Goal: Task Accomplishment & Management: Manage account settings

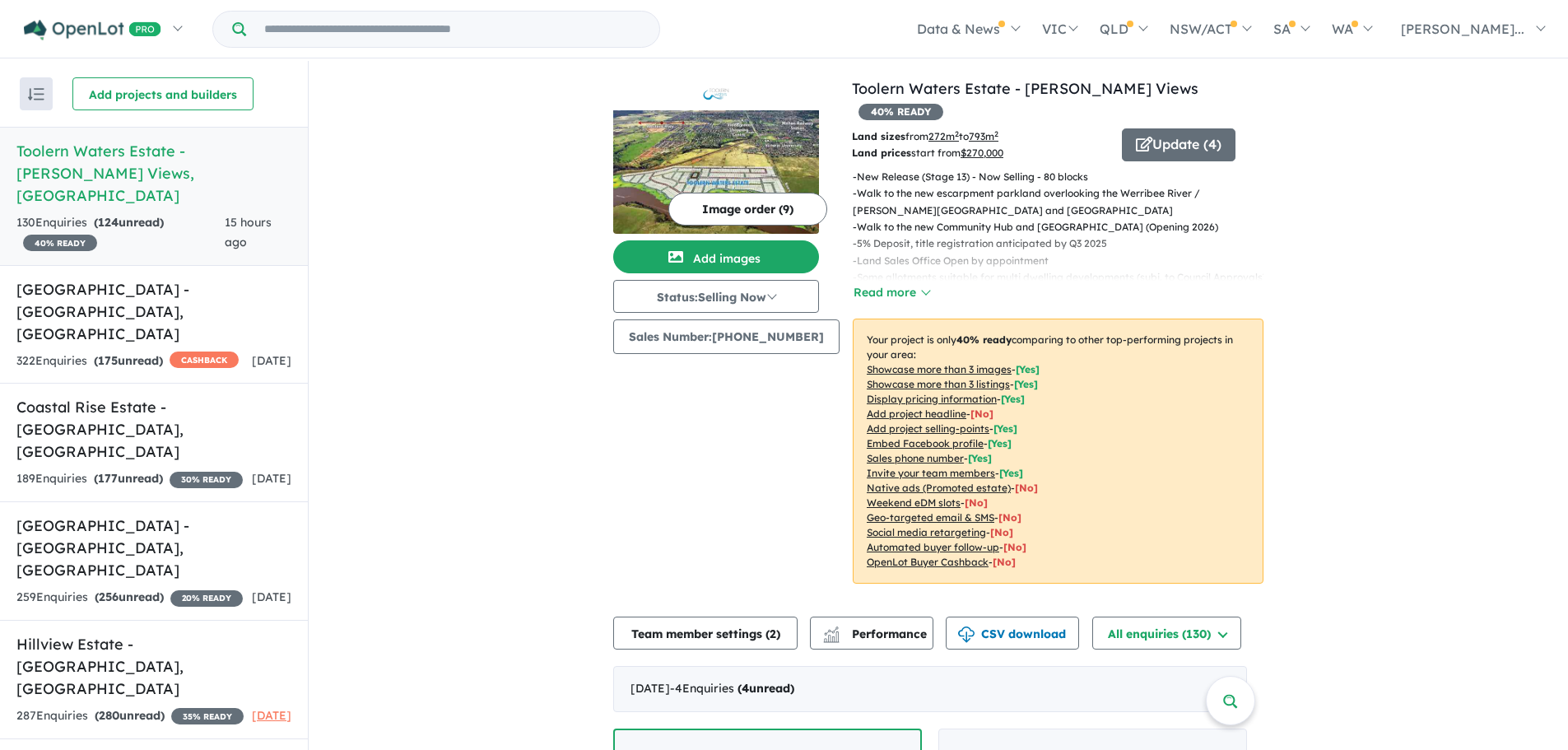
click at [748, 220] on button "Image order ( 9 )" at bounding box center [748, 209] width 159 height 33
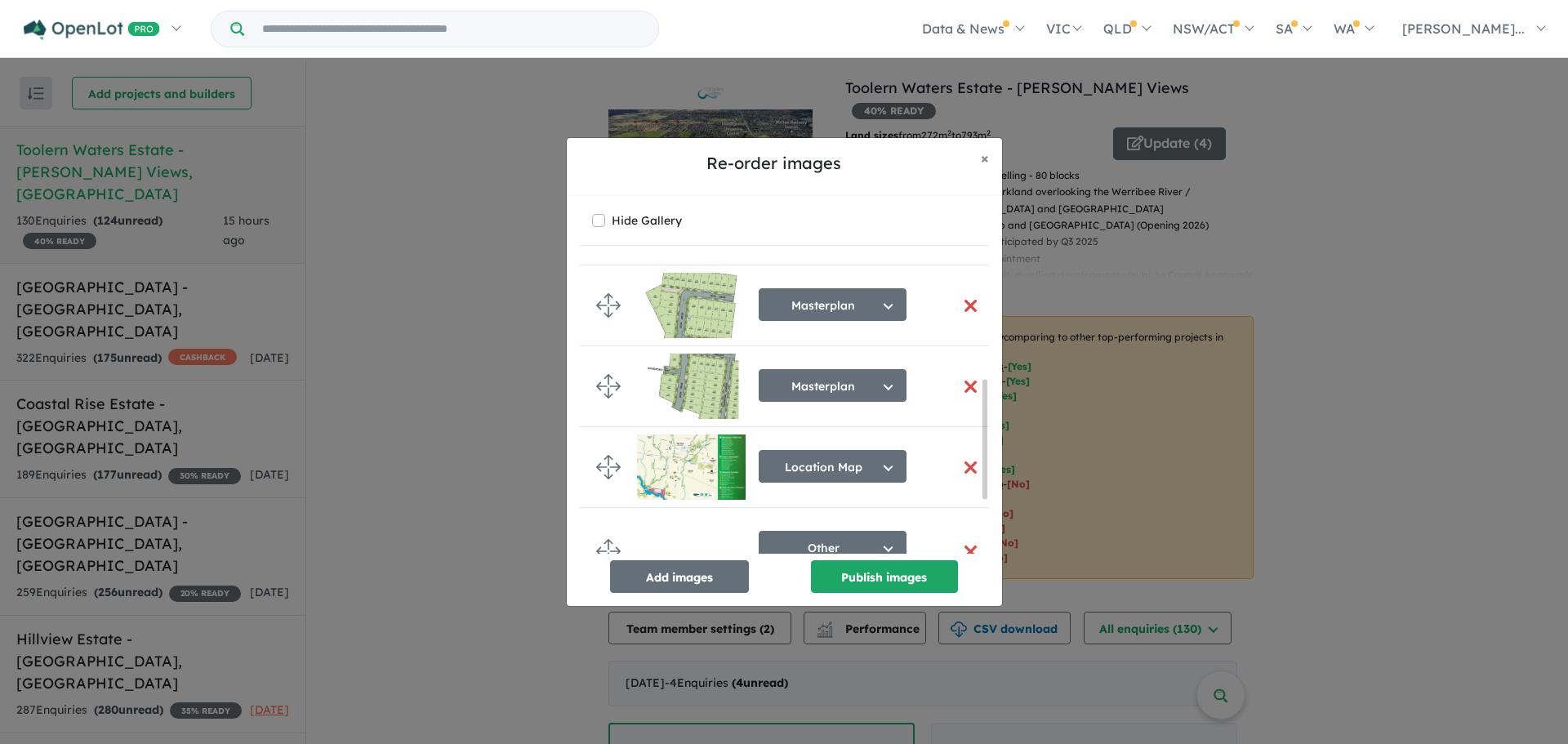
scroll to position [408, 0]
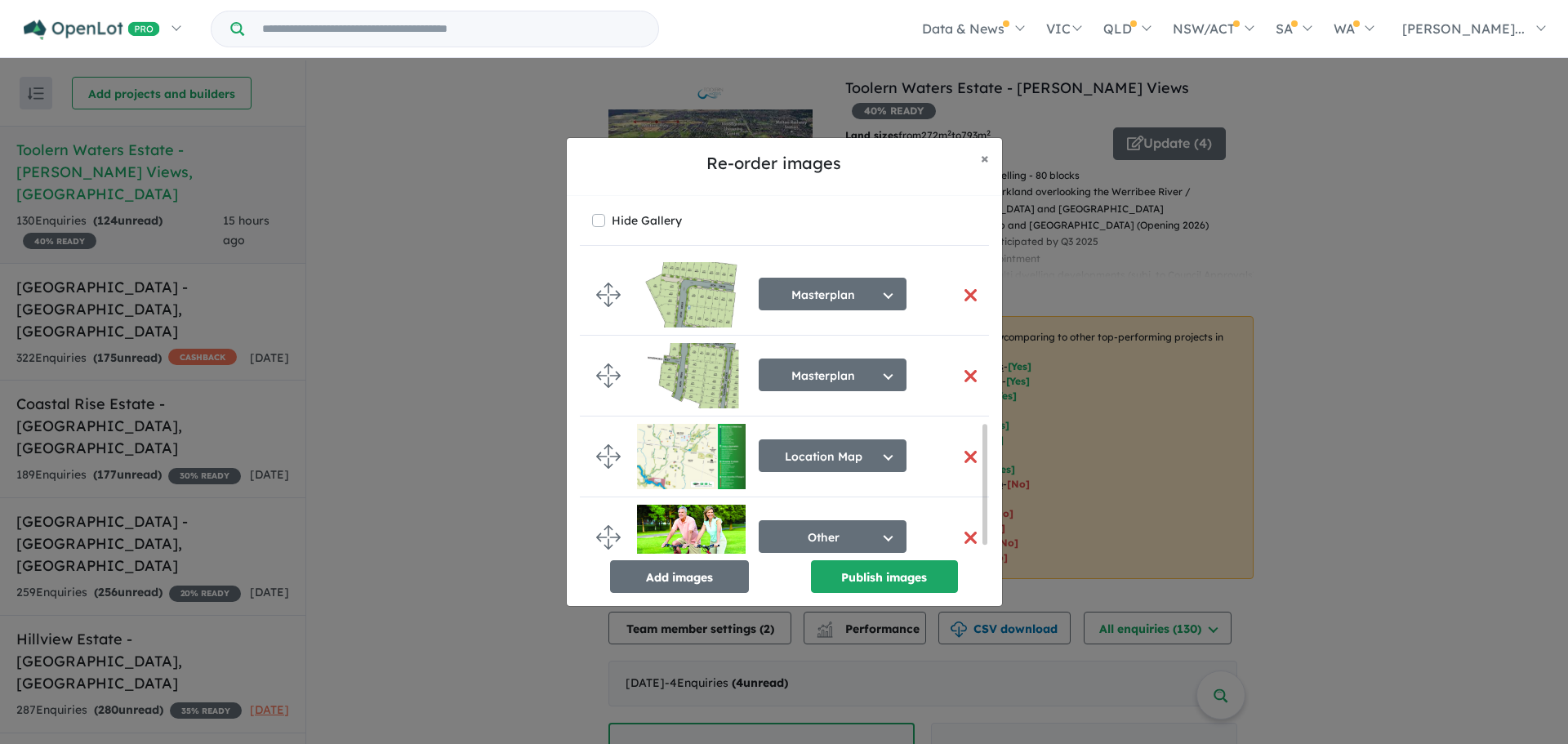
click at [482, 359] on div "Re-order images × Close Hide Gallery Aerial Select image tag Aerial Location Ma…" at bounding box center [784, 372] width 1568 height 744
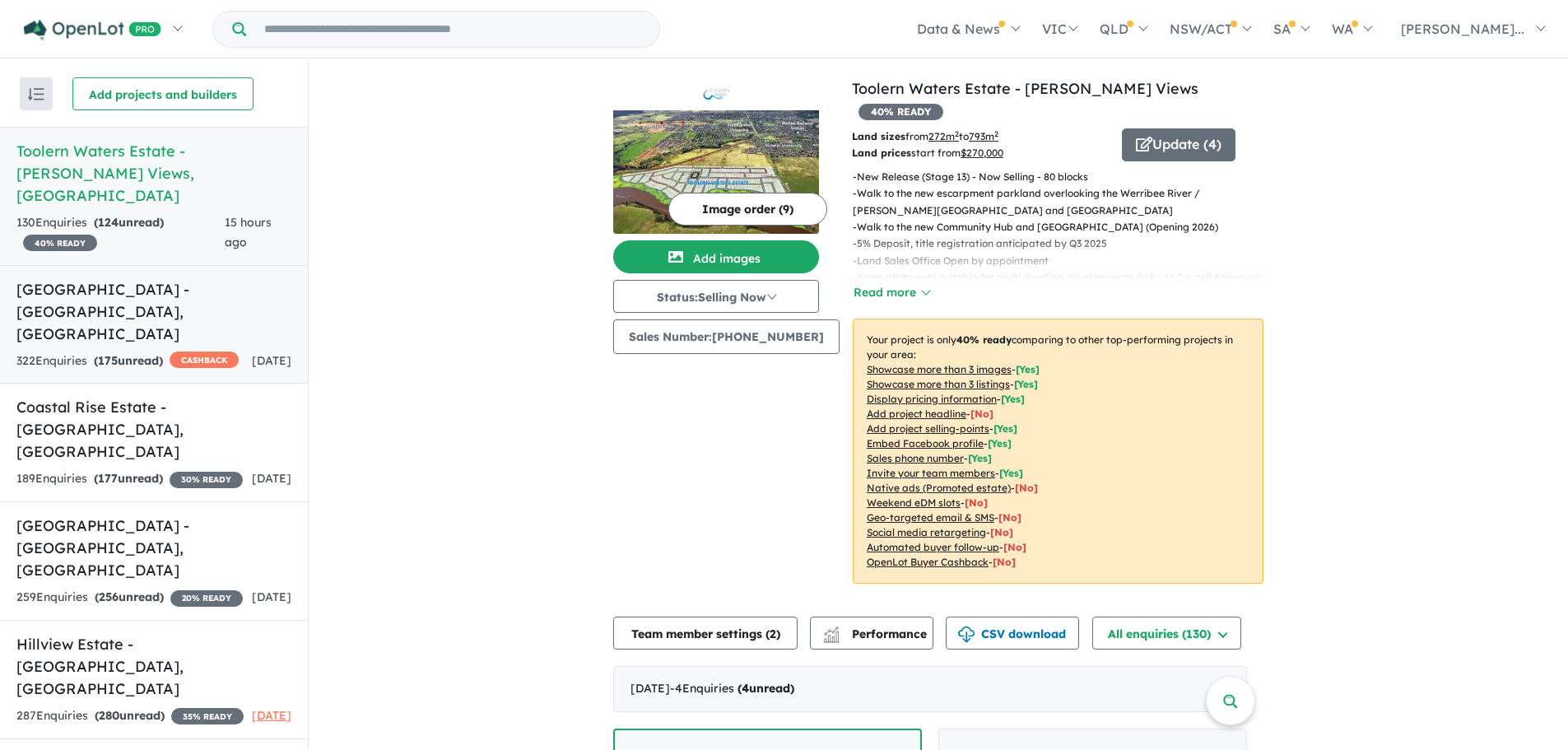
click at [209, 302] on link "[GEOGRAPHIC_DATA] - [GEOGRAPHIC_DATA] , [GEOGRAPHIC_DATA] 322 Enquir ies ( 175 …" at bounding box center [154, 325] width 308 height 119
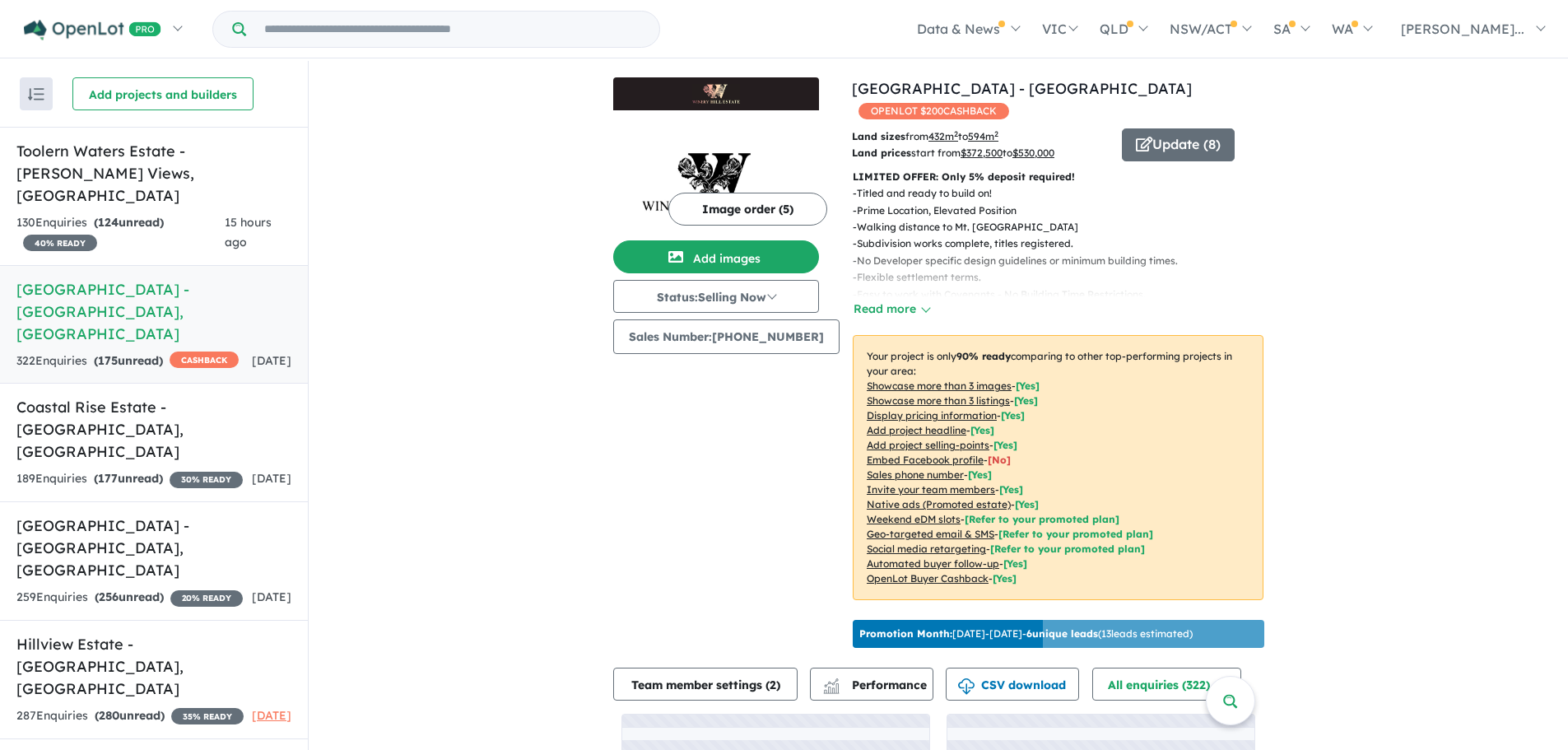
click at [724, 211] on button "Image order ( 5 )" at bounding box center [748, 209] width 159 height 33
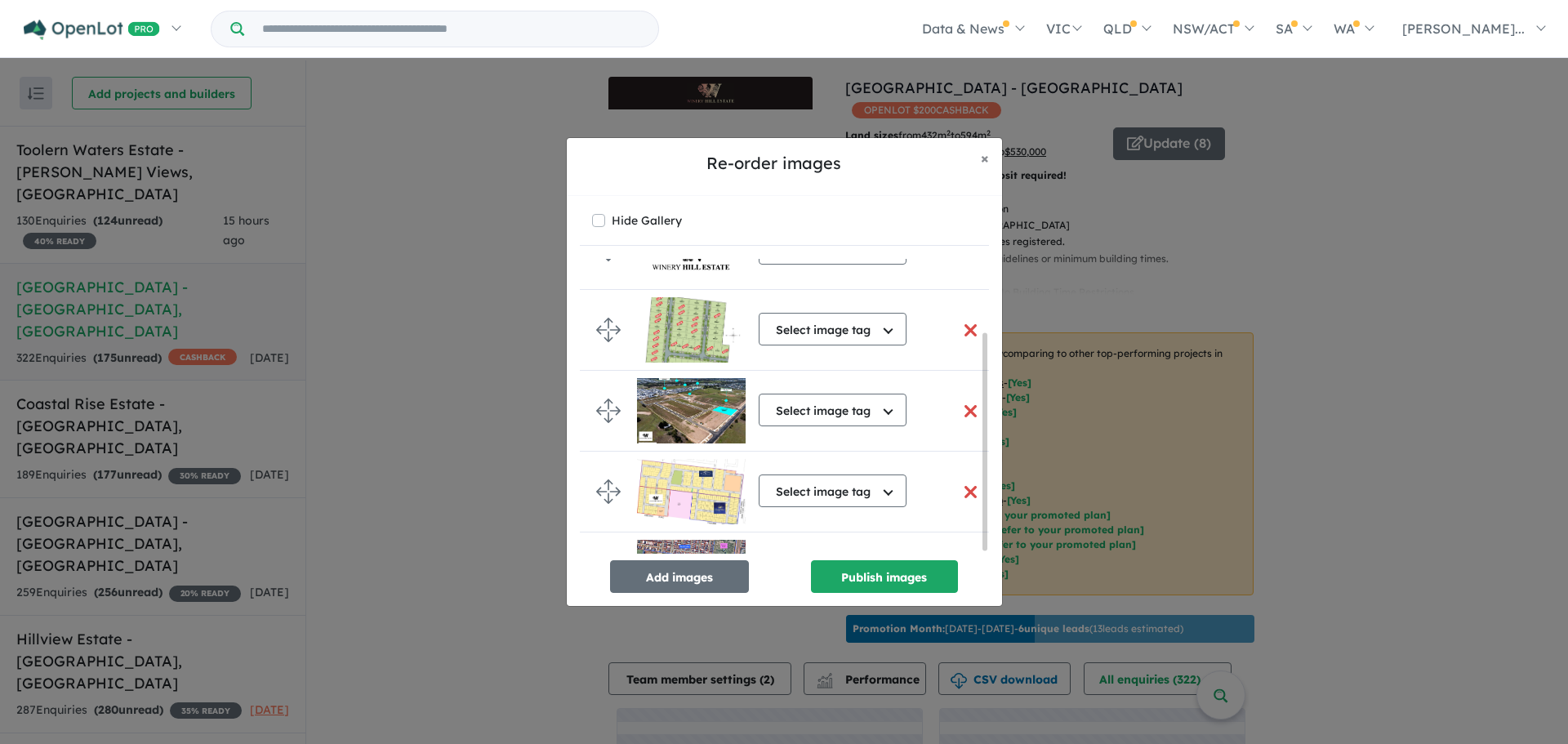
scroll to position [103, 0]
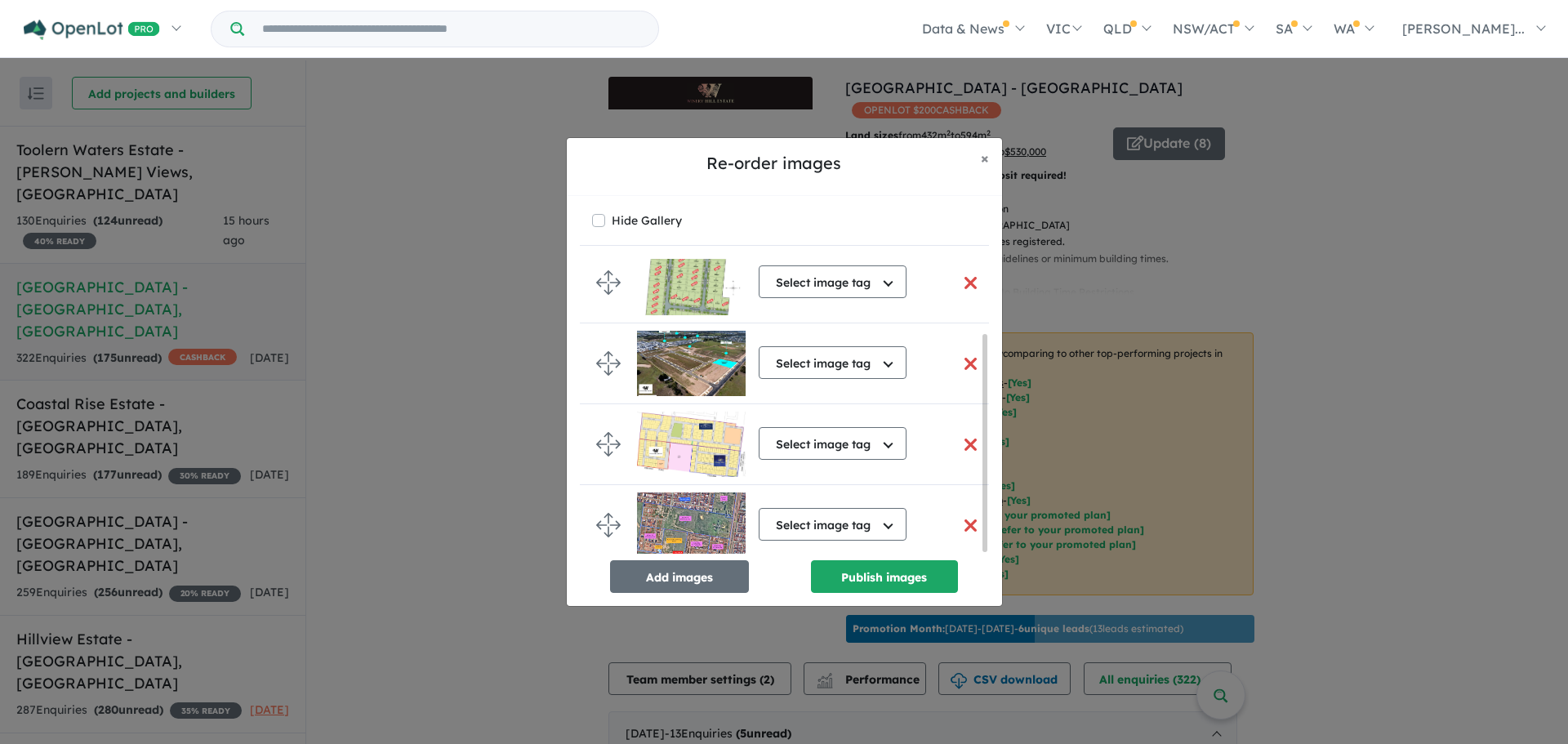
click at [451, 440] on div "Re-order images × Close Hide Gallery Select image tag Select image tag Aerial L…" at bounding box center [784, 372] width 1568 height 744
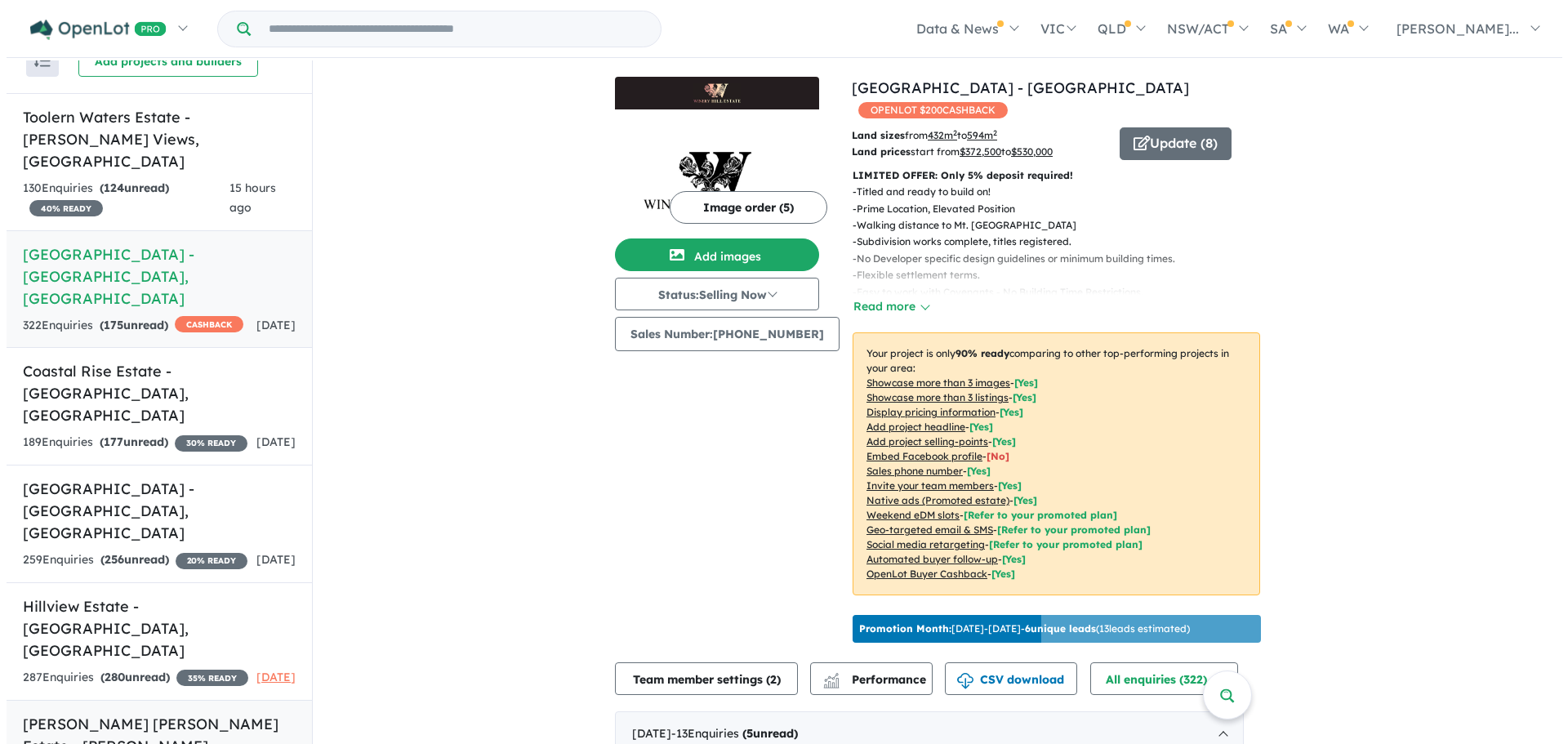
scroll to position [47, 0]
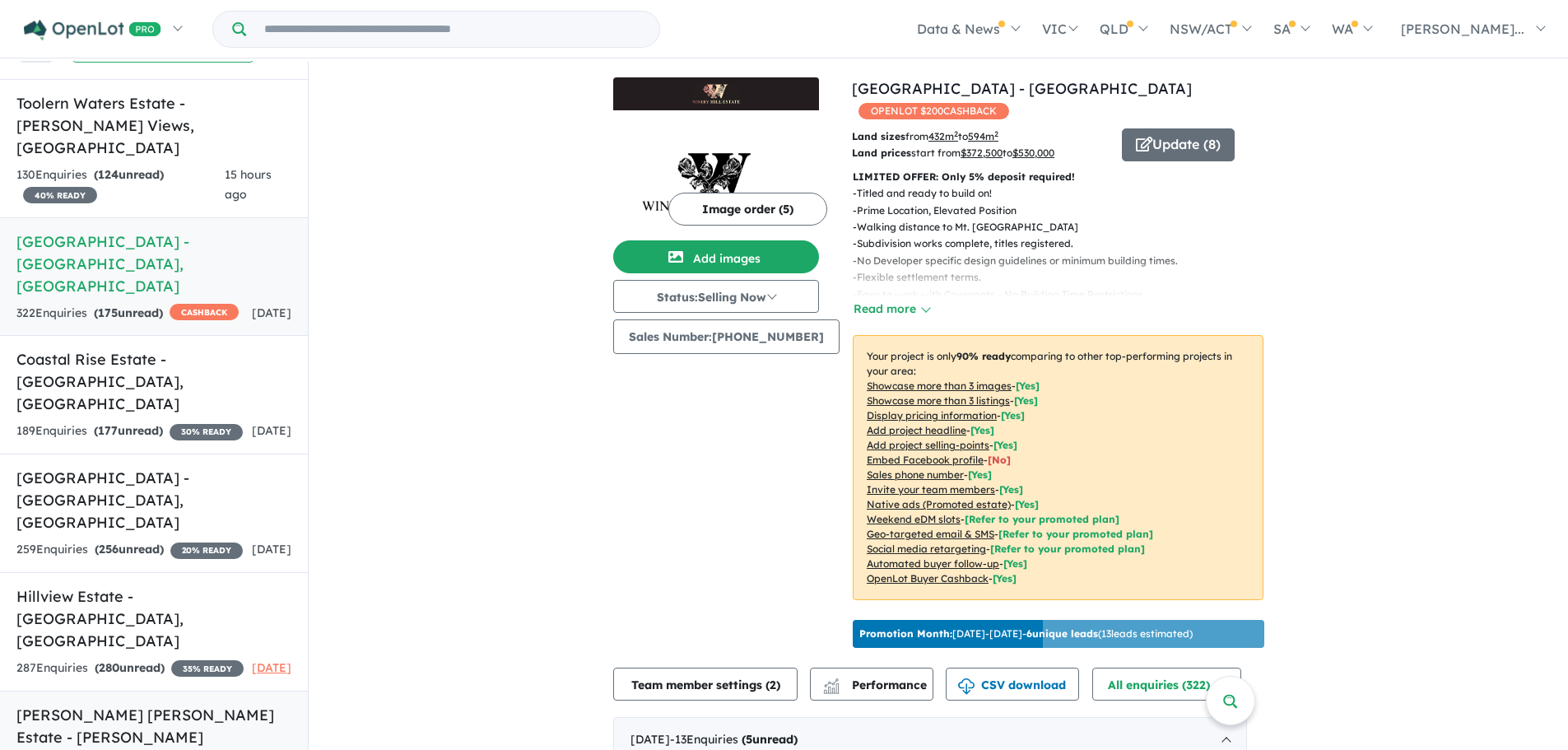
click at [200, 704] on h5 "[PERSON_NAME] [PERSON_NAME] Estate - [PERSON_NAME][GEOGRAPHIC_DATA] , [GEOGRAPH…" at bounding box center [154, 748] width 275 height 89
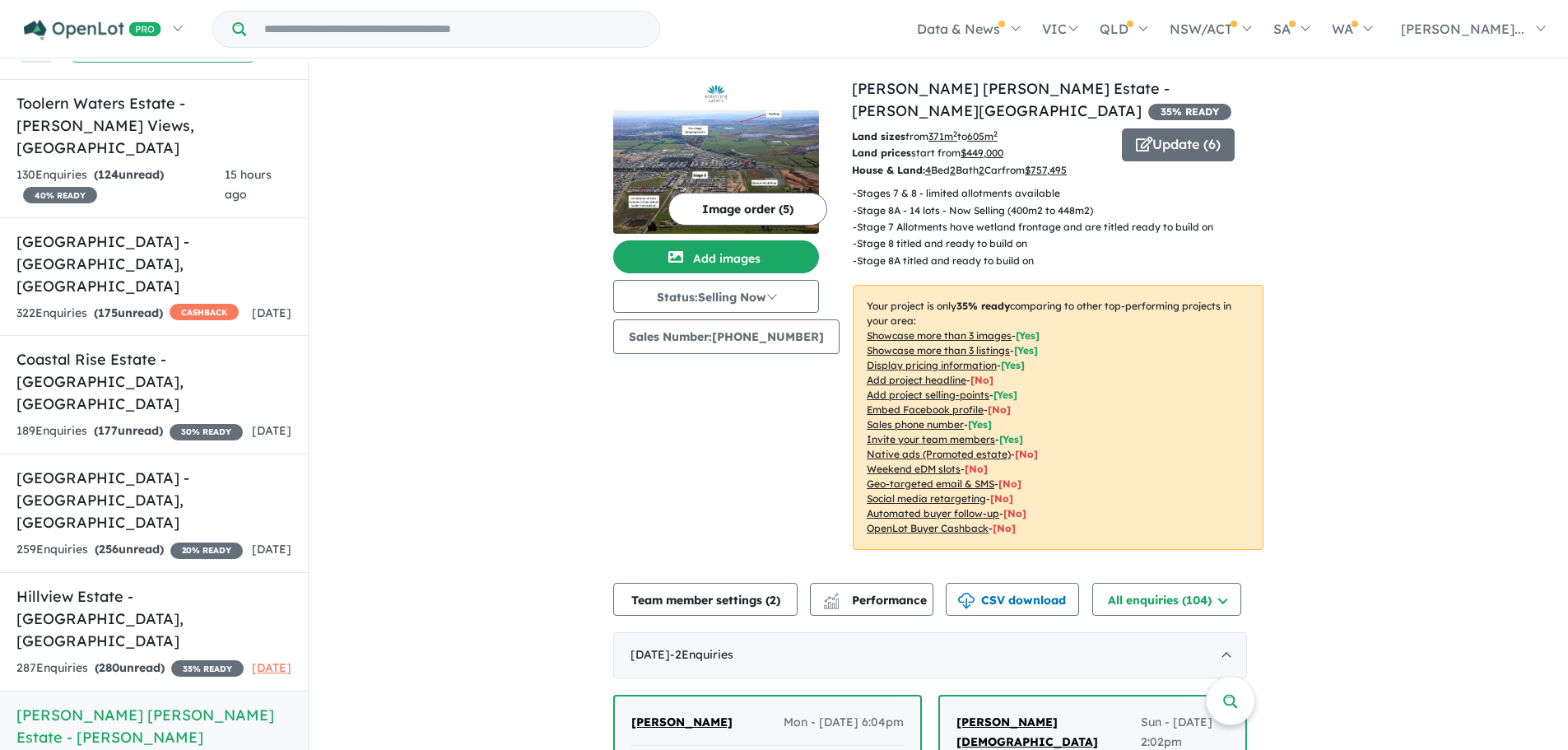
click at [743, 167] on img at bounding box center [716, 172] width 205 height 123
click at [708, 205] on button "Image order ( 5 )" at bounding box center [748, 209] width 159 height 33
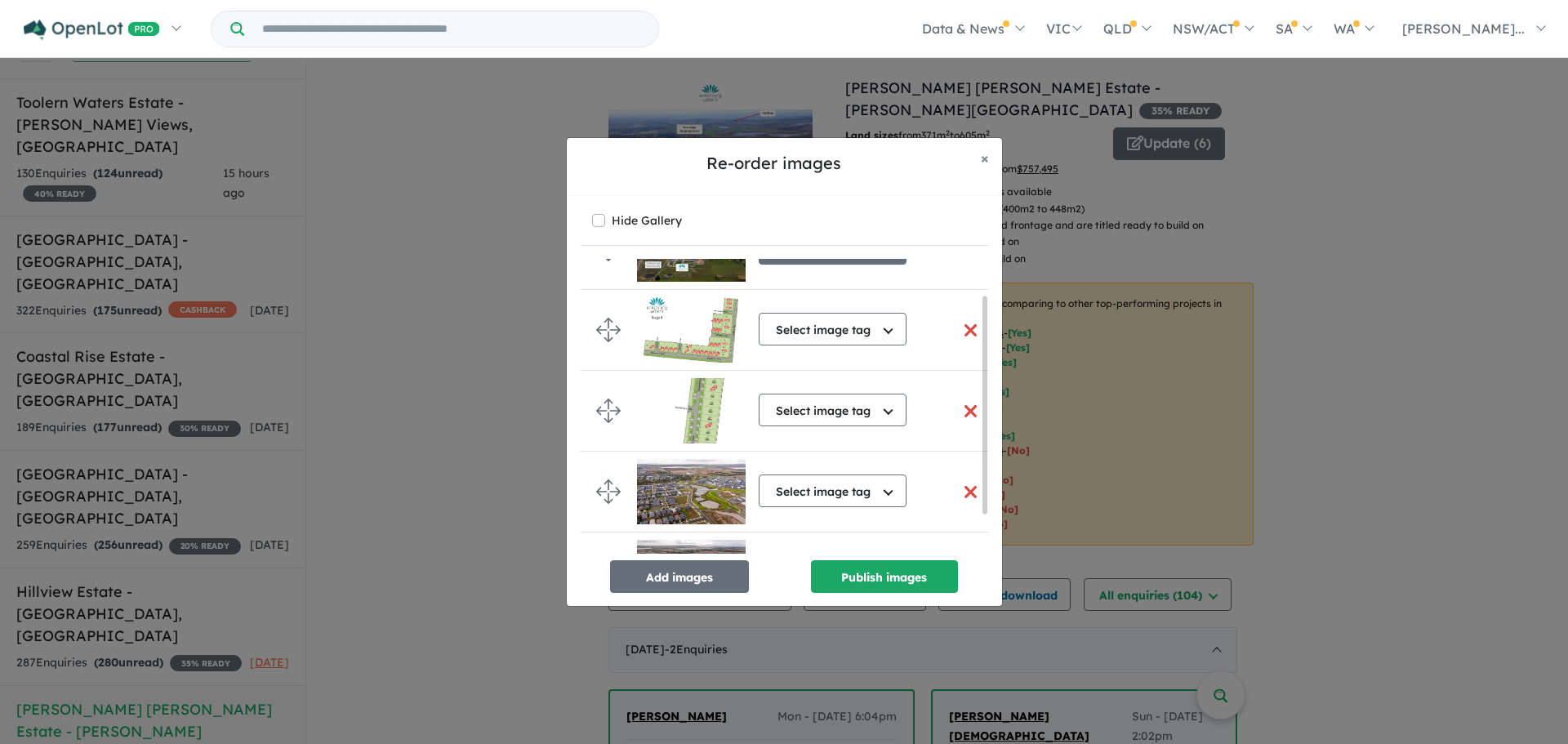
scroll to position [103, 0]
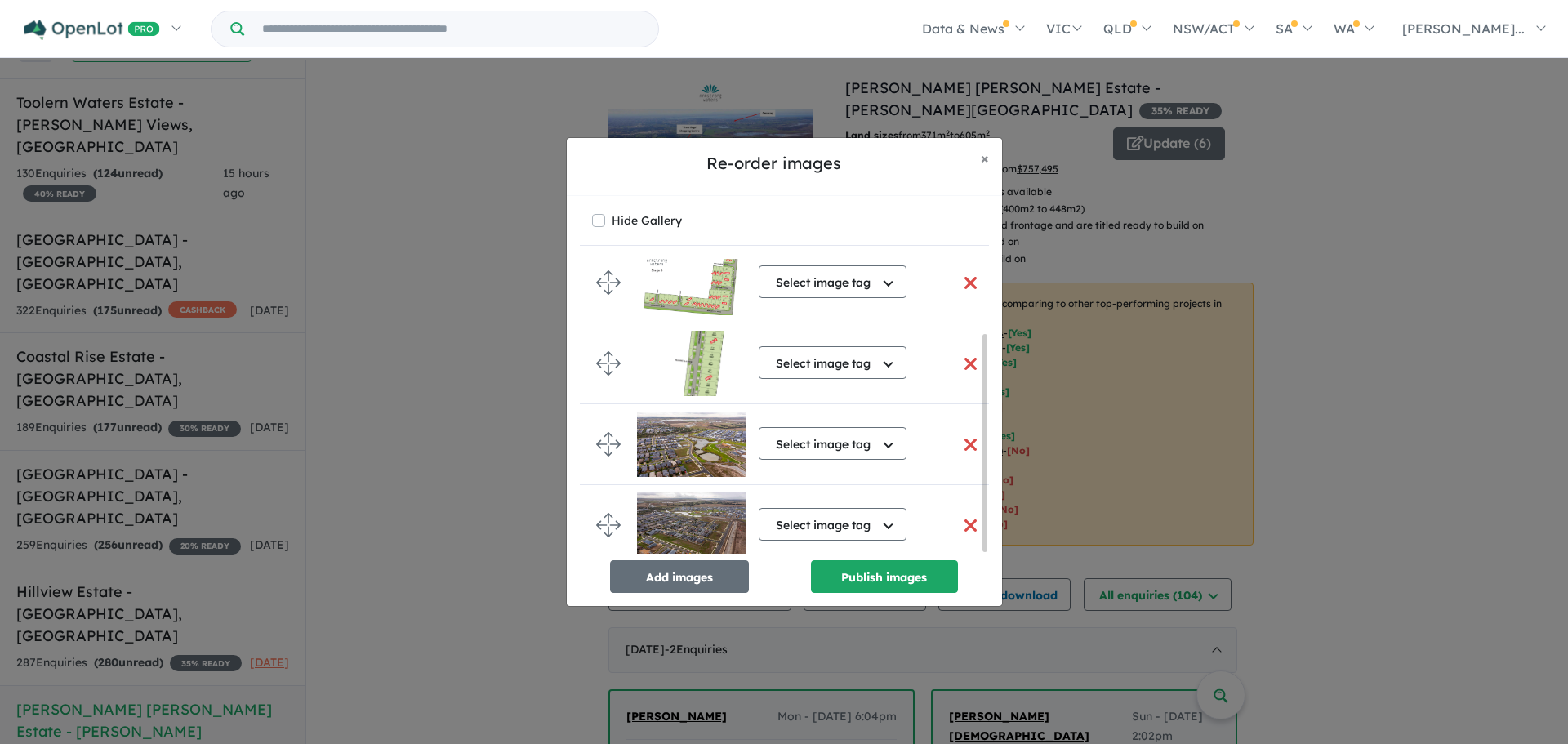
click at [969, 265] on button "button" at bounding box center [971, 283] width 34 height 35
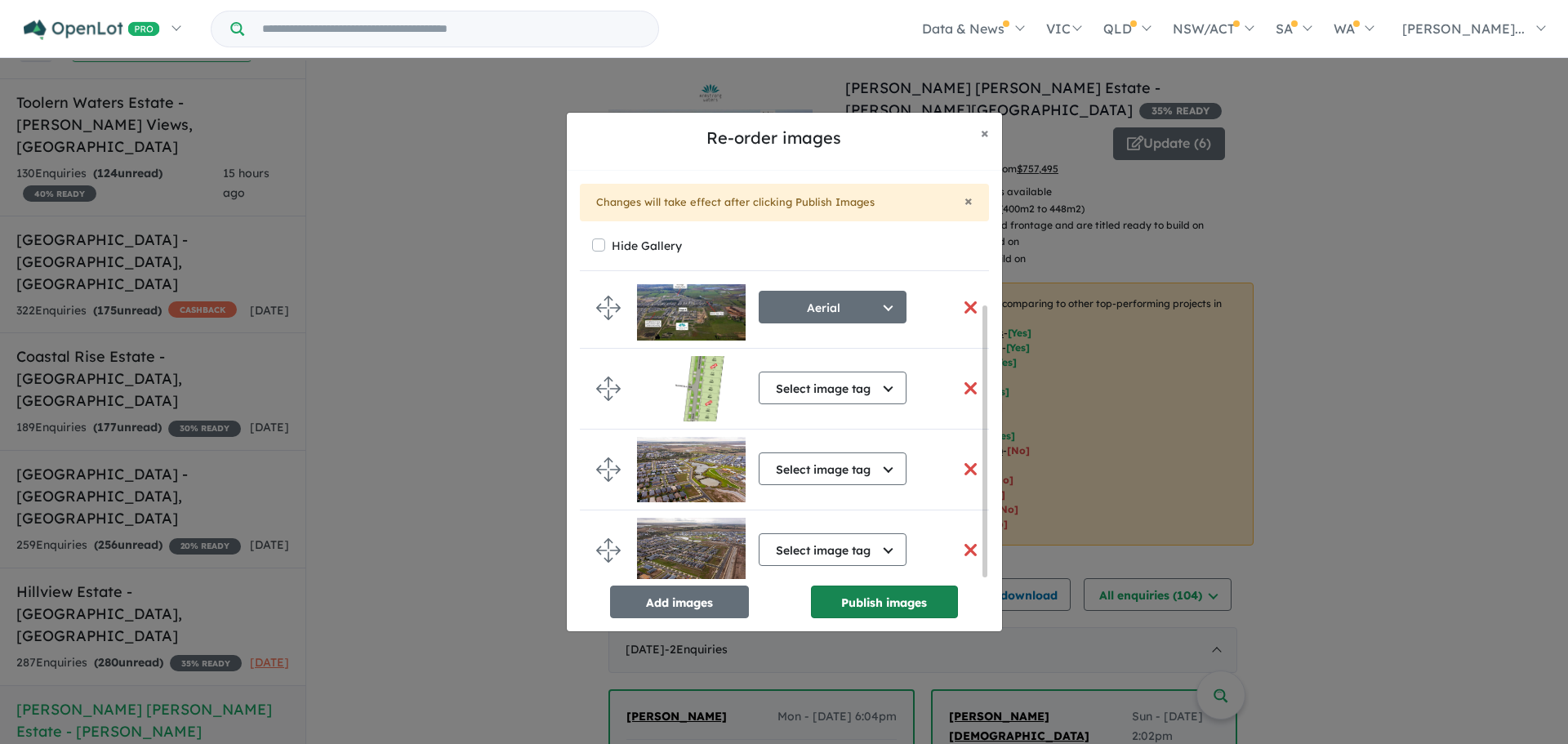
click at [904, 605] on button "Publish images" at bounding box center [885, 602] width 147 height 33
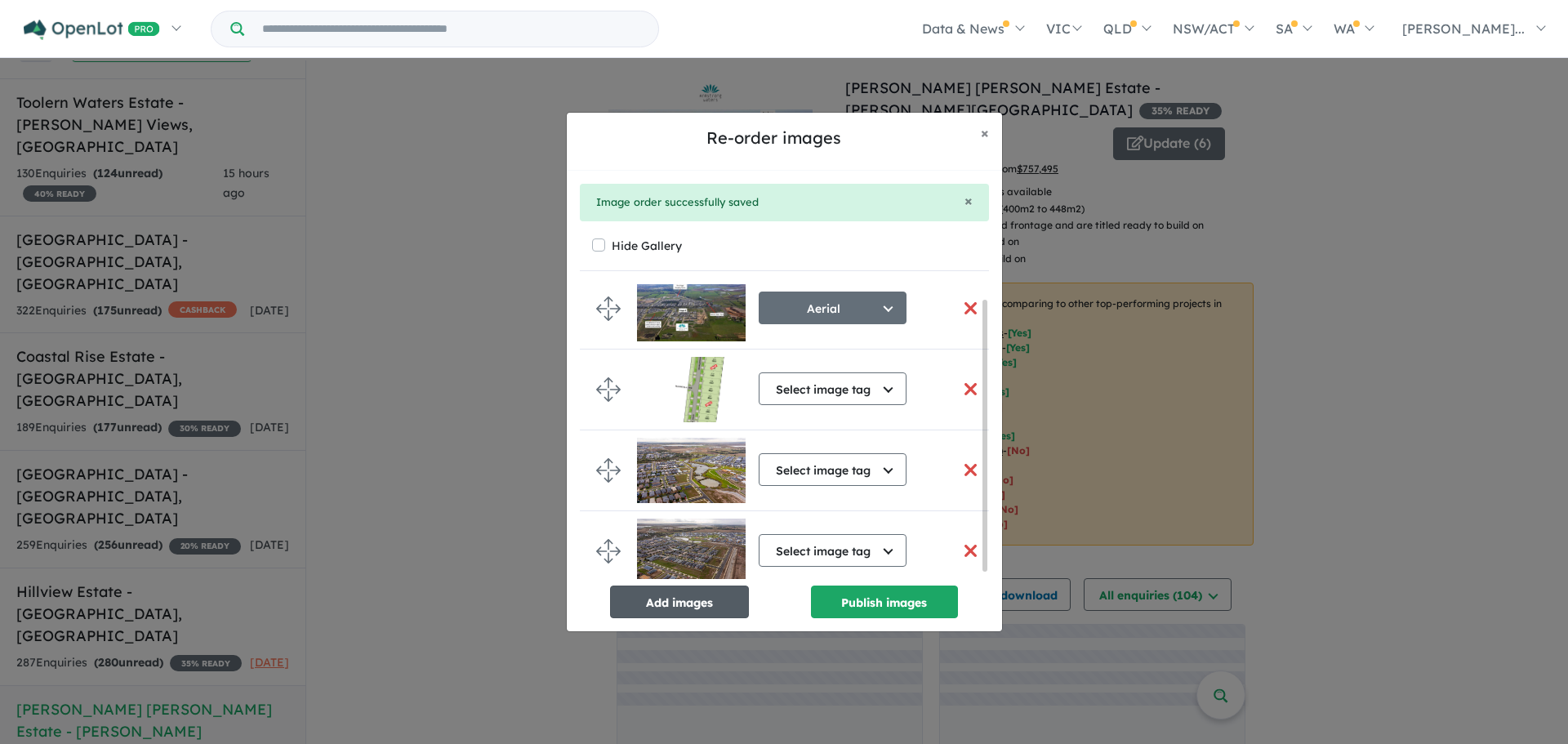
click at [701, 600] on button "Add images" at bounding box center [680, 602] width 139 height 33
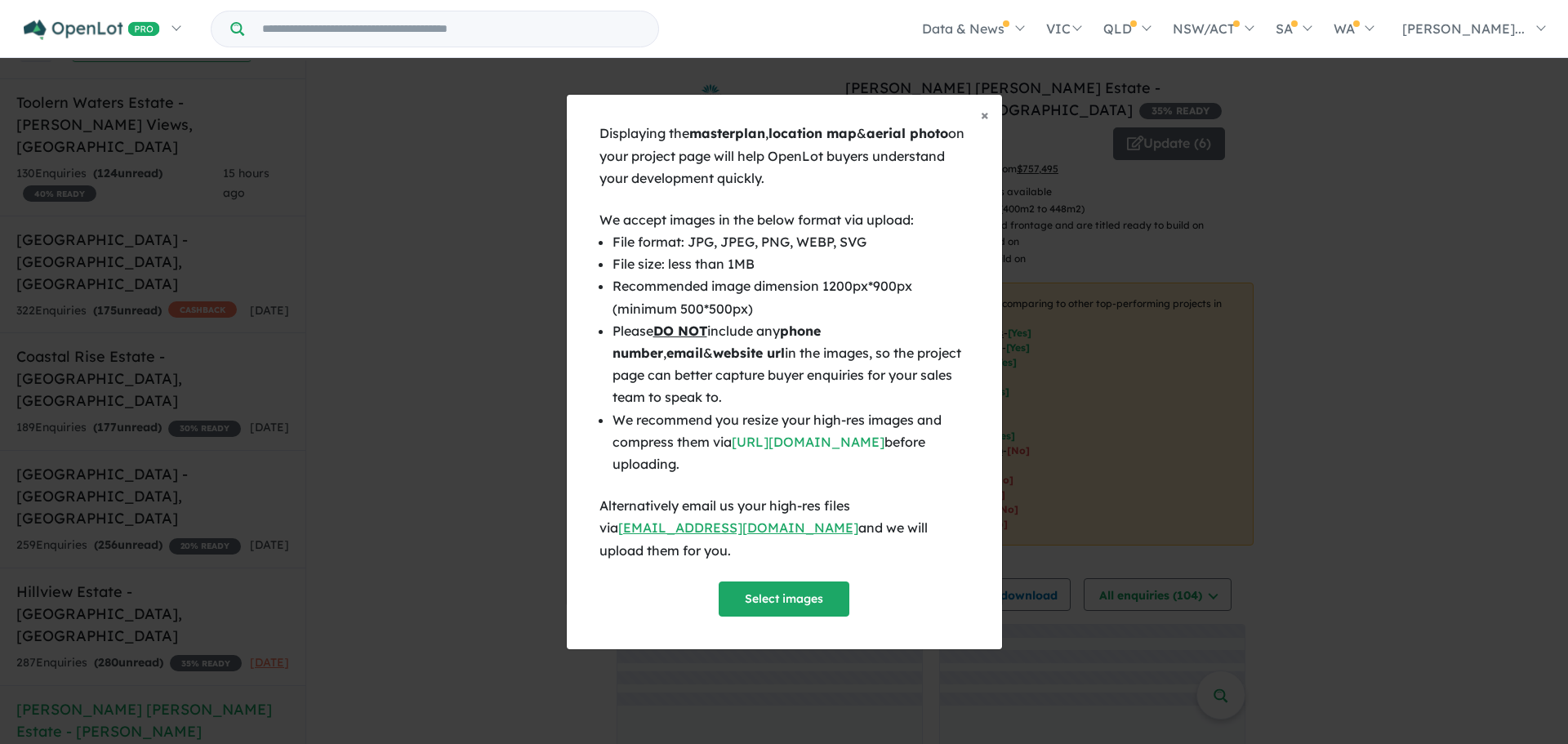
scroll to position [12, 0]
click at [821, 581] on button "Select images" at bounding box center [784, 598] width 131 height 35
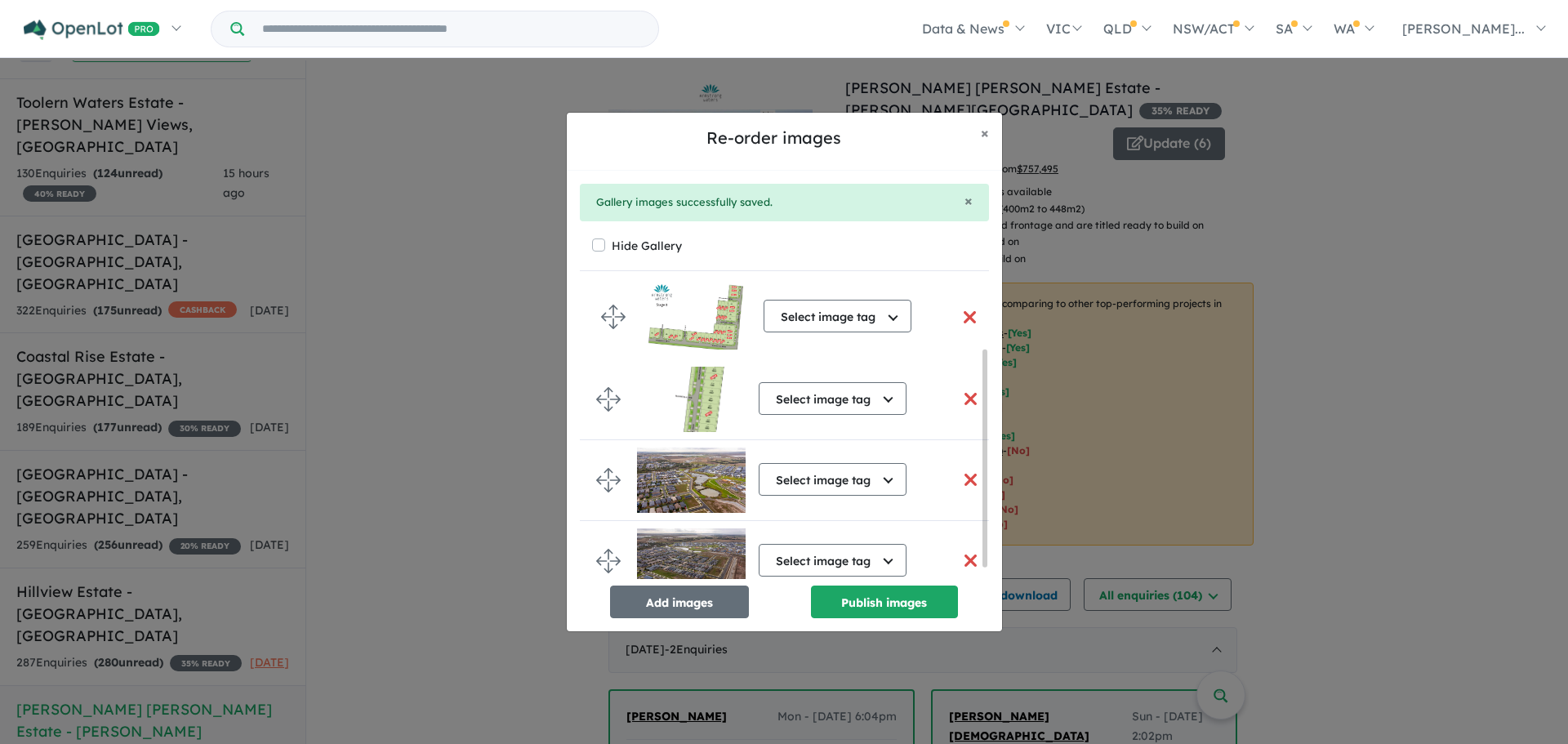
scroll to position [66, 0]
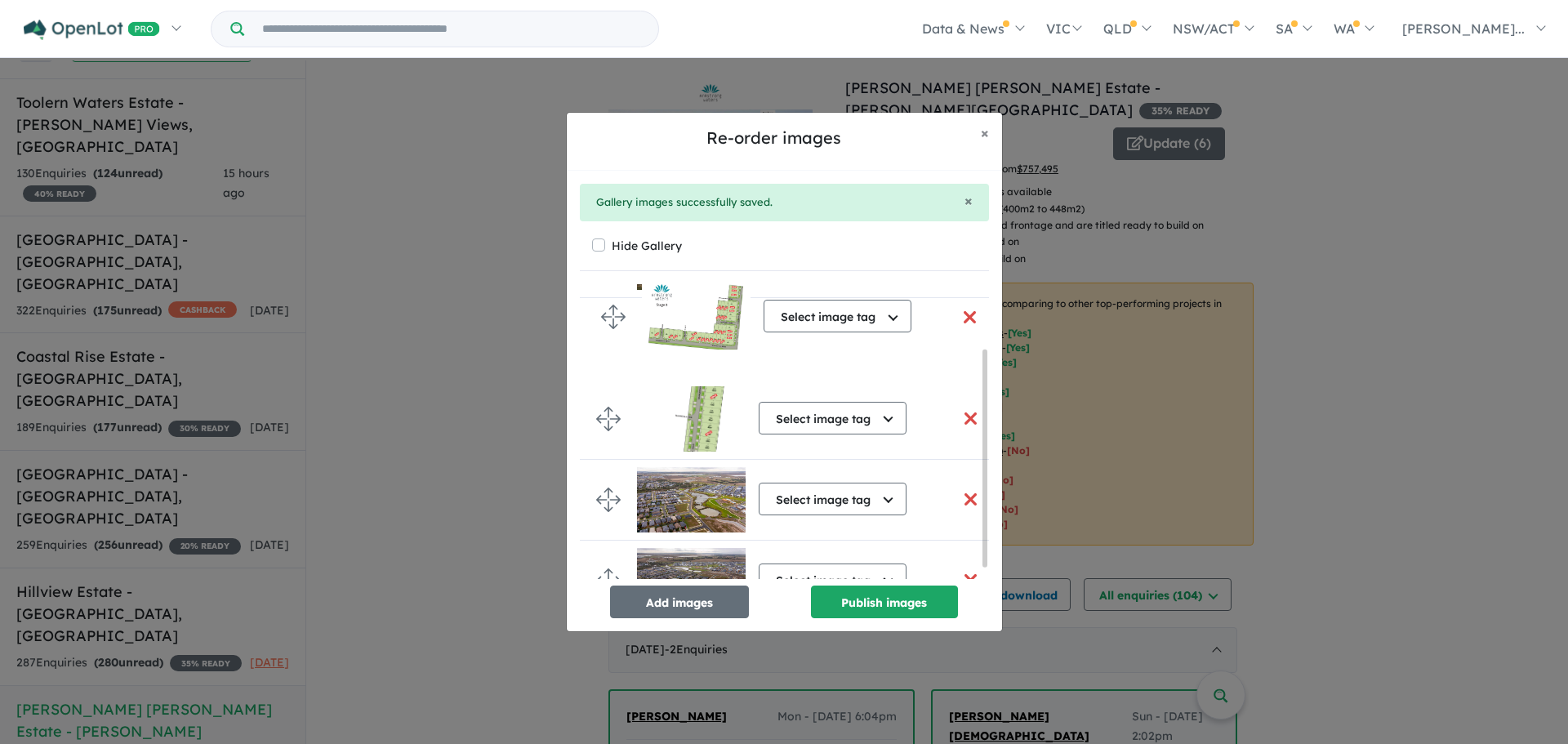
drag, startPoint x: 609, startPoint y: 541, endPoint x: 613, endPoint y: 311, distance: 230.0
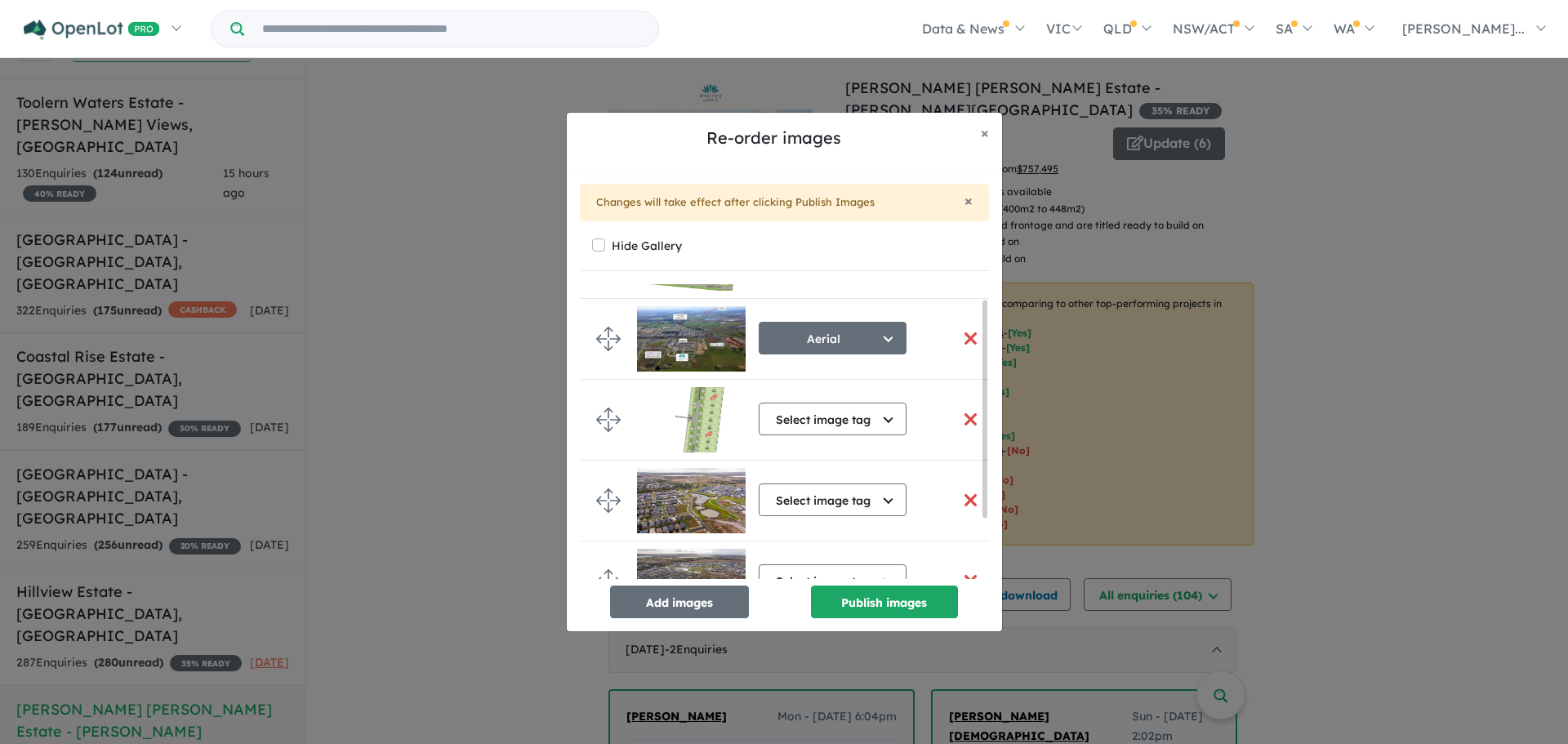
scroll to position [0, 0]
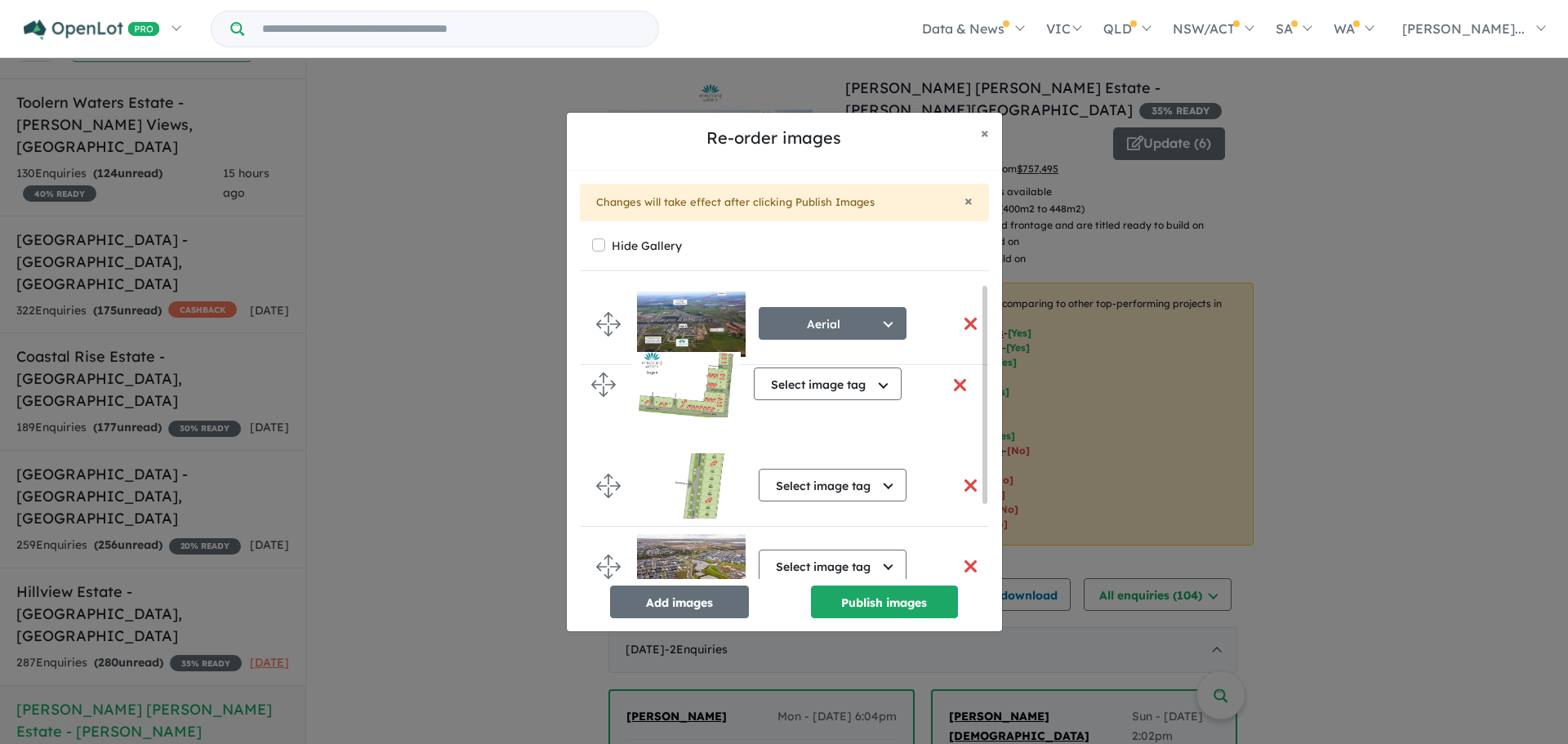
drag, startPoint x: 615, startPoint y: 321, endPoint x: 611, endPoint y: 384, distance: 63.1
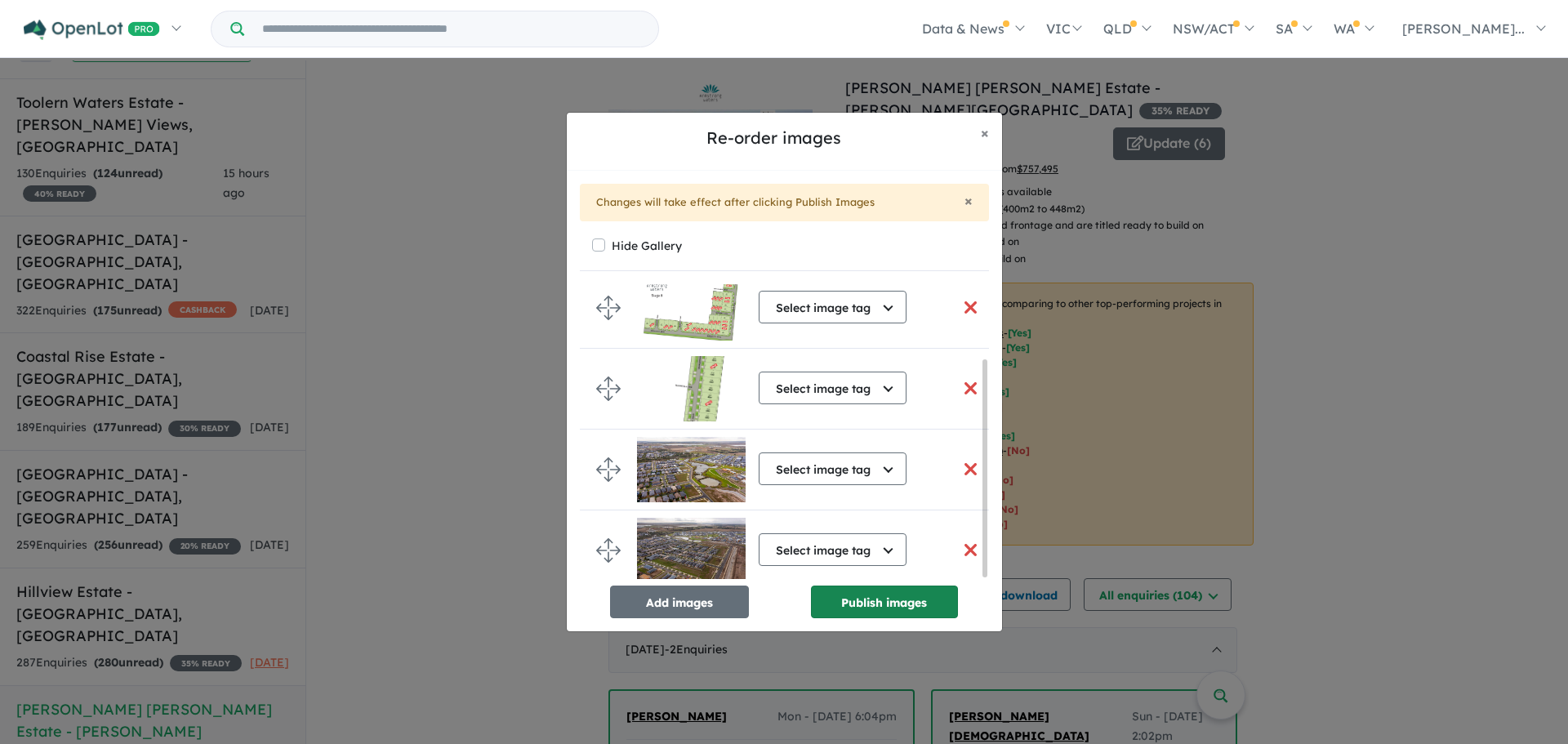
click at [878, 595] on button "Publish images" at bounding box center [885, 602] width 147 height 33
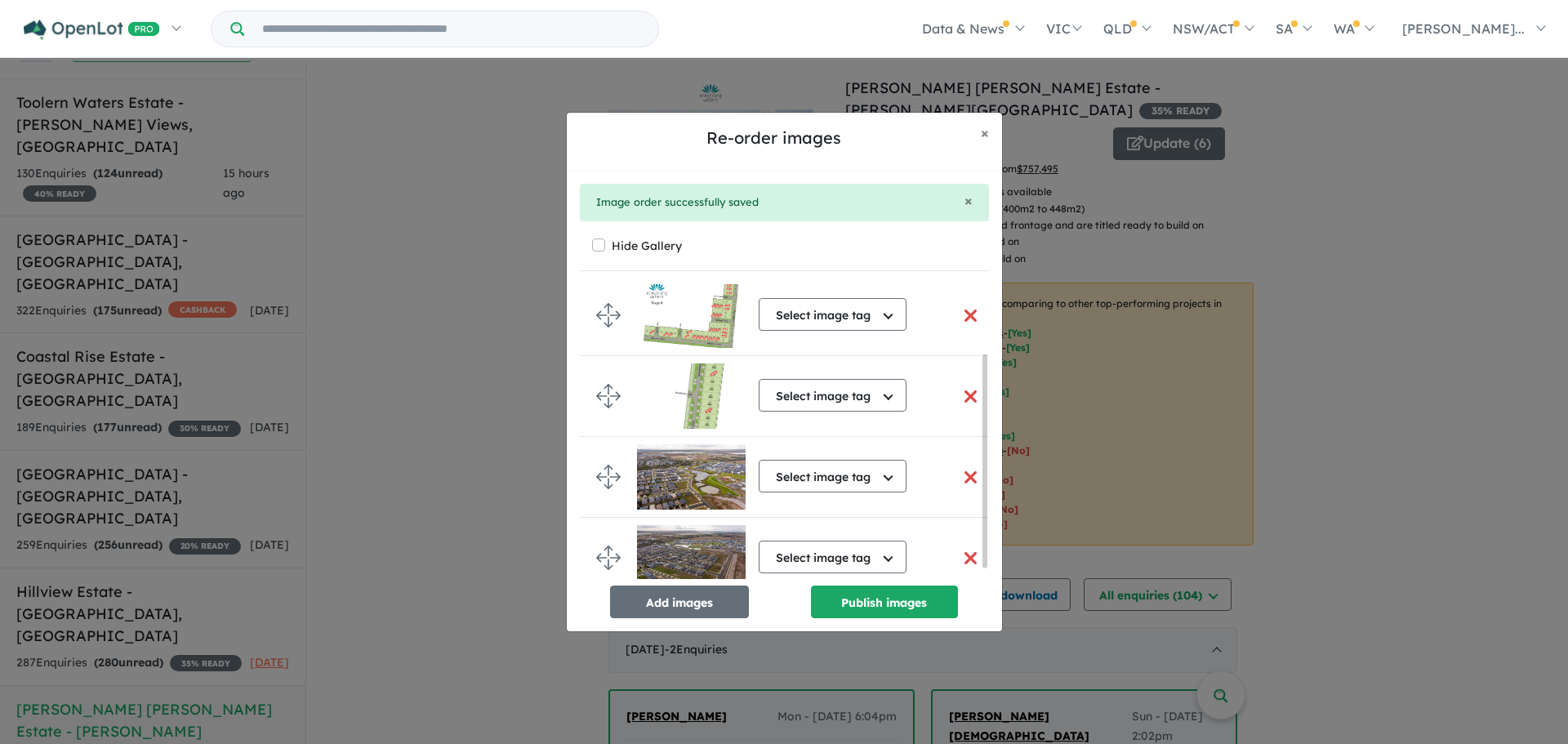
click at [1450, 327] on div "Re-order images × Close × Image order successfully saved Hide Gallery Aerial Se…" at bounding box center [784, 372] width 1568 height 744
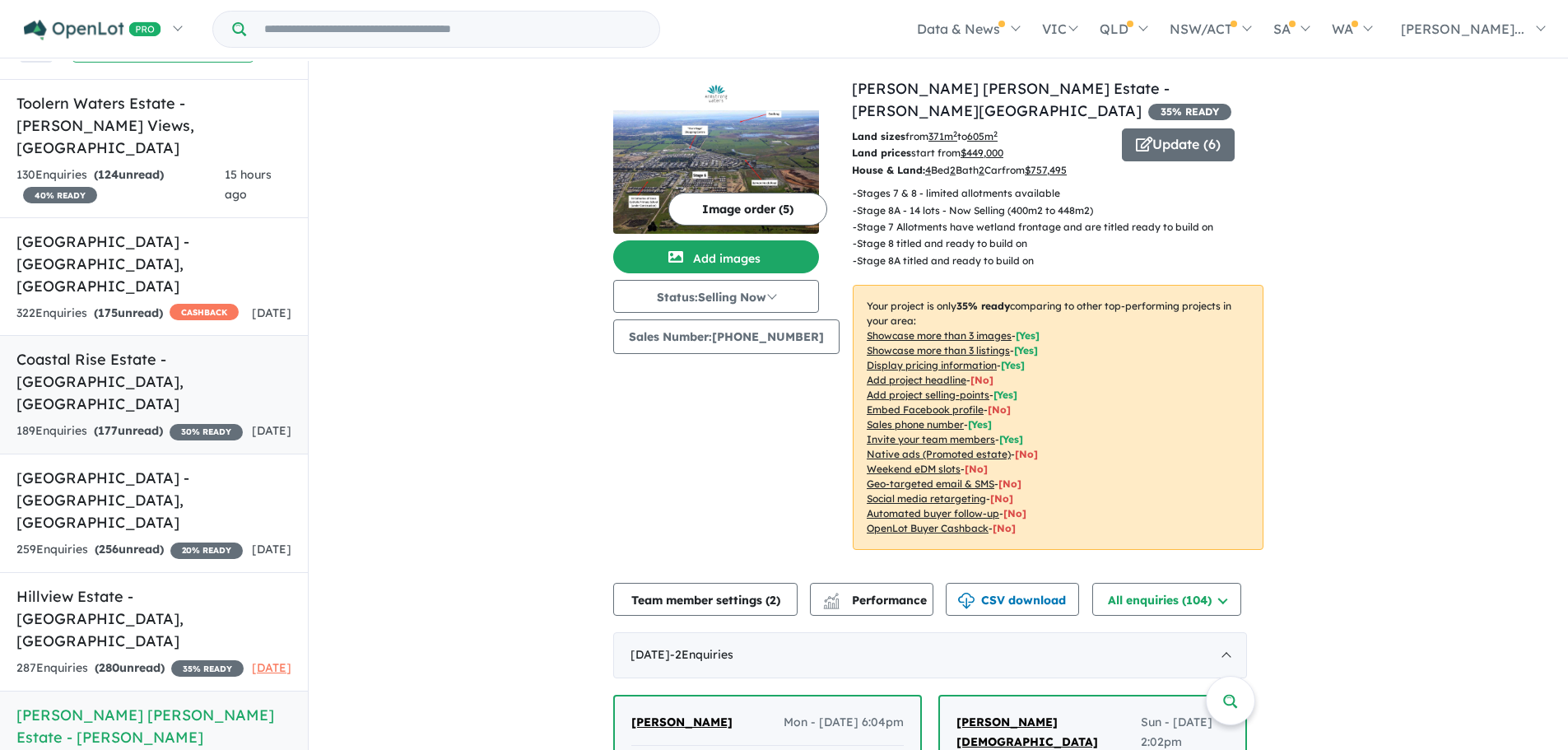
scroll to position [3, 0]
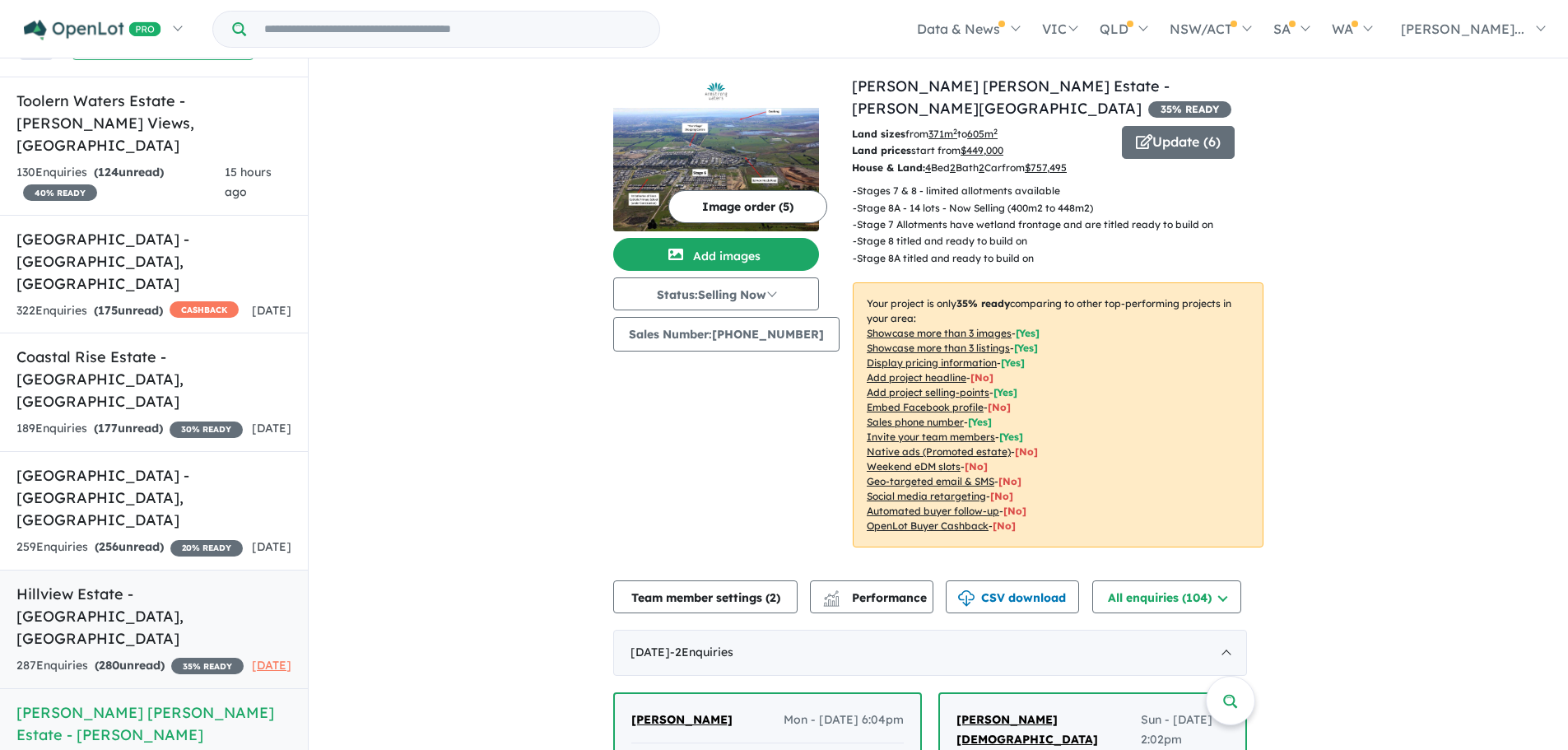
click at [161, 570] on link "Hillview Estate - [GEOGRAPHIC_DATA] , [GEOGRAPHIC_DATA] 287 Enquir ies ( 280 un…" at bounding box center [154, 629] width 308 height 119
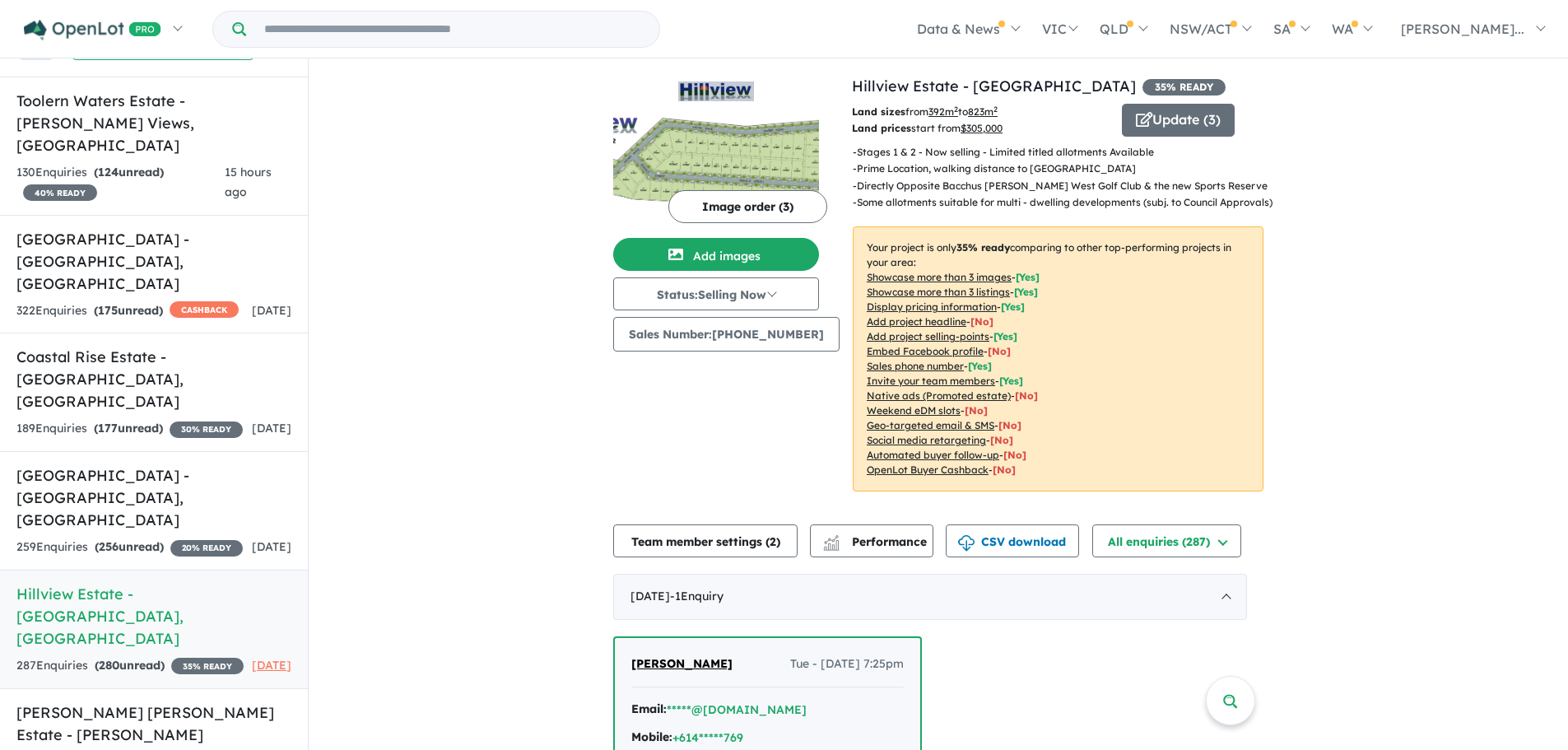
click at [704, 202] on button "Image order ( 3 )" at bounding box center [748, 206] width 159 height 33
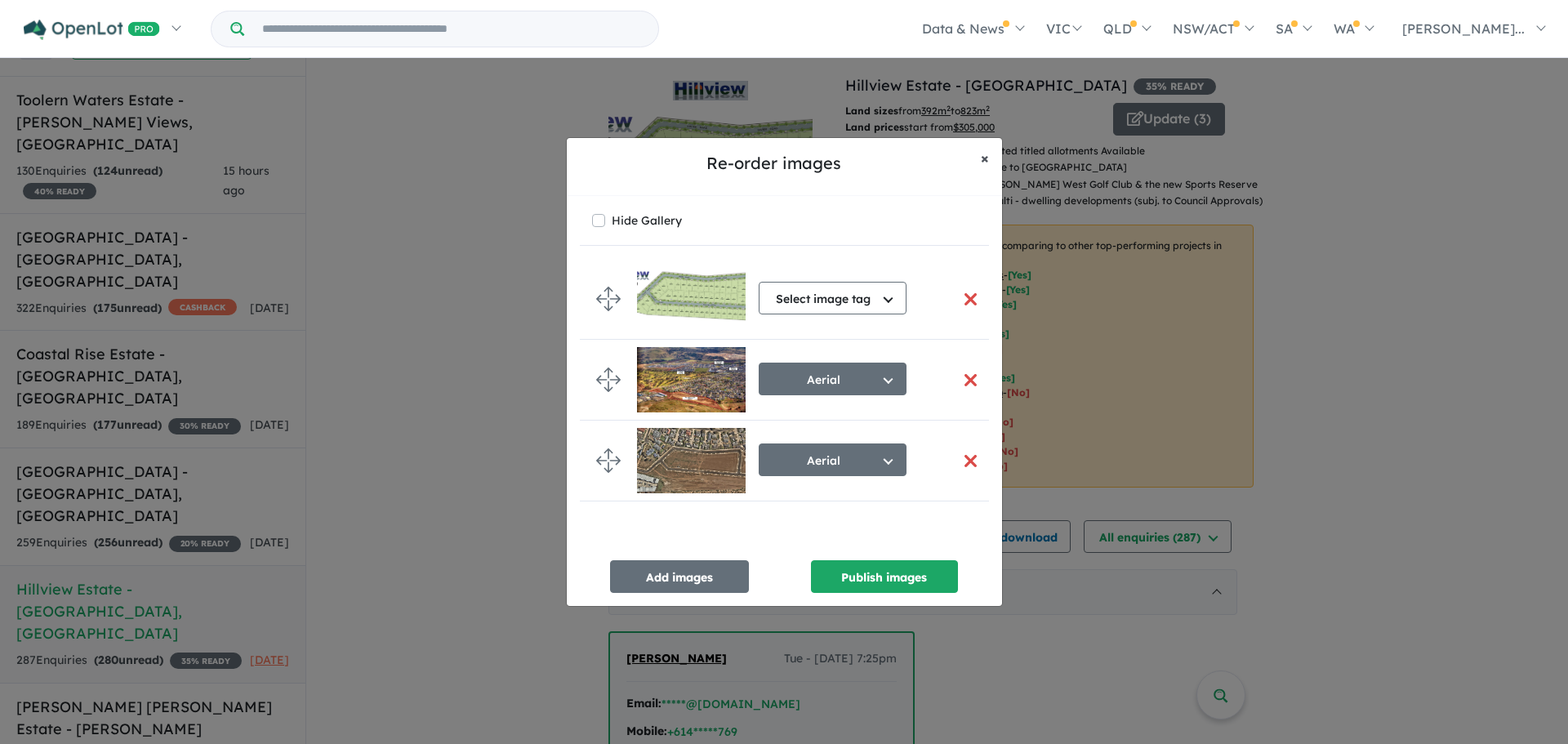
click at [987, 158] on span "×" at bounding box center [986, 158] width 9 height 19
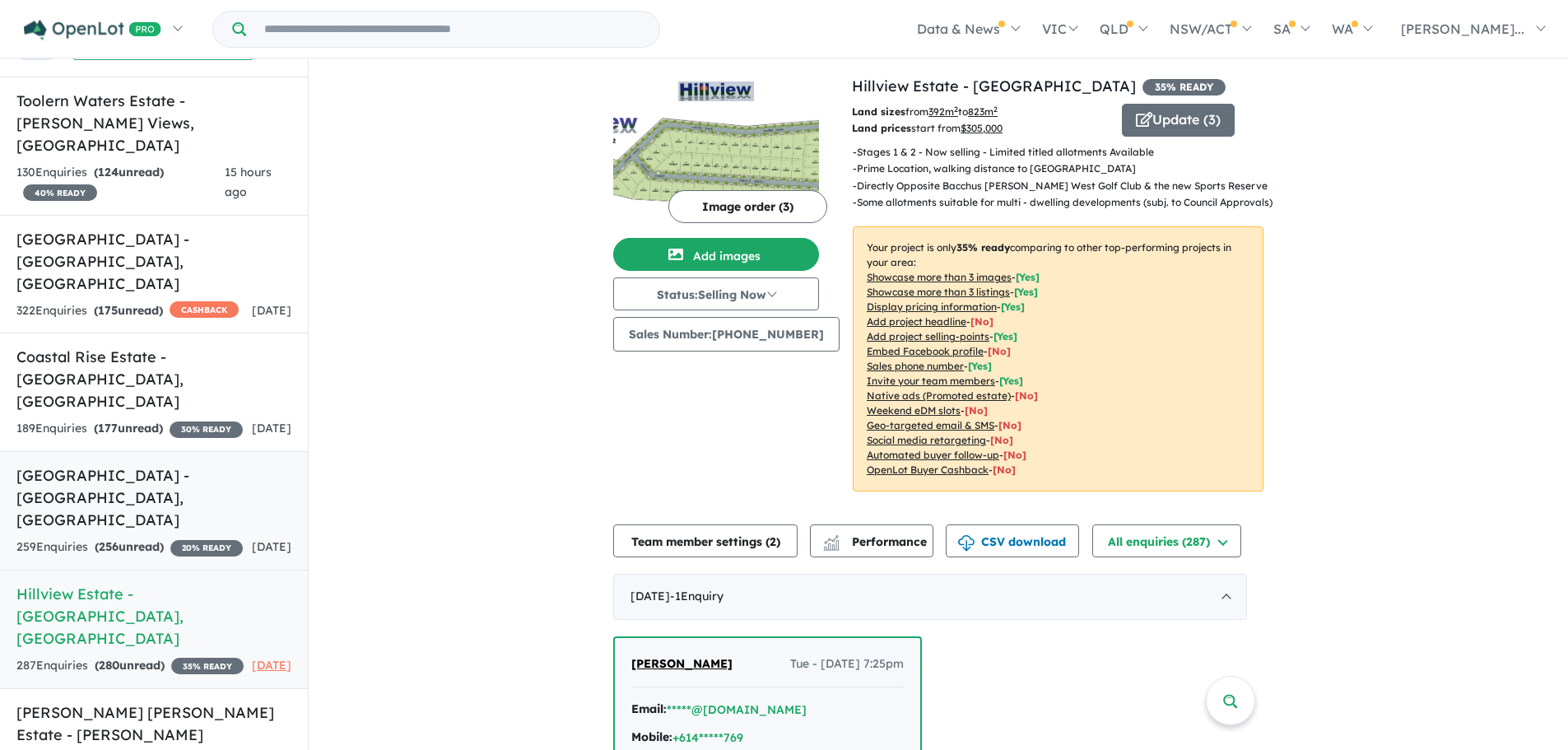
click at [152, 464] on h5 "[GEOGRAPHIC_DATA] - [GEOGRAPHIC_DATA][PERSON_NAME][GEOGRAPHIC_DATA]" at bounding box center [154, 497] width 275 height 66
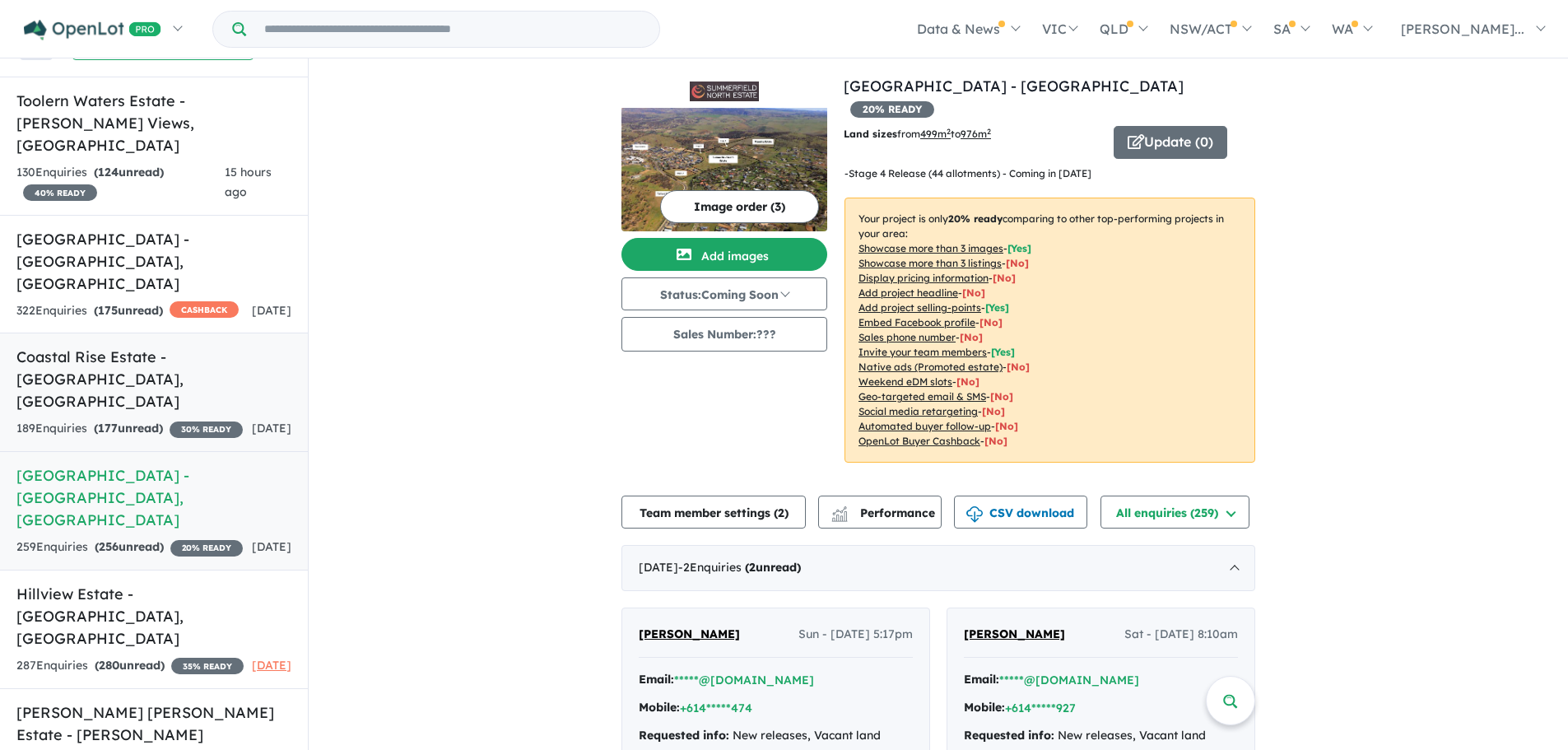
click at [164, 361] on h5 "Coastal Rise Estate - [GEOGRAPHIC_DATA] , [GEOGRAPHIC_DATA]" at bounding box center [154, 379] width 275 height 66
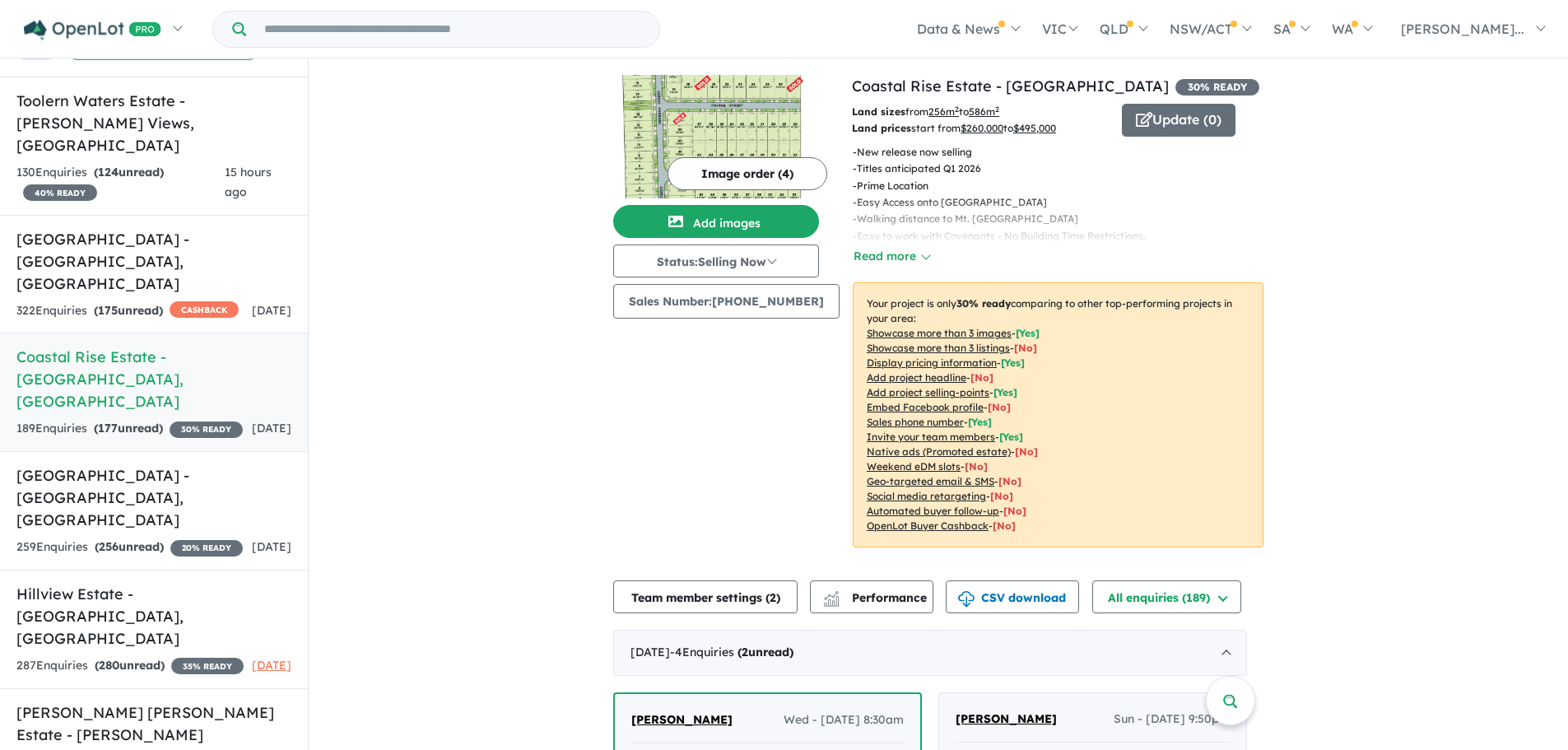
click at [729, 167] on button "Image order ( 4 )" at bounding box center [747, 173] width 160 height 33
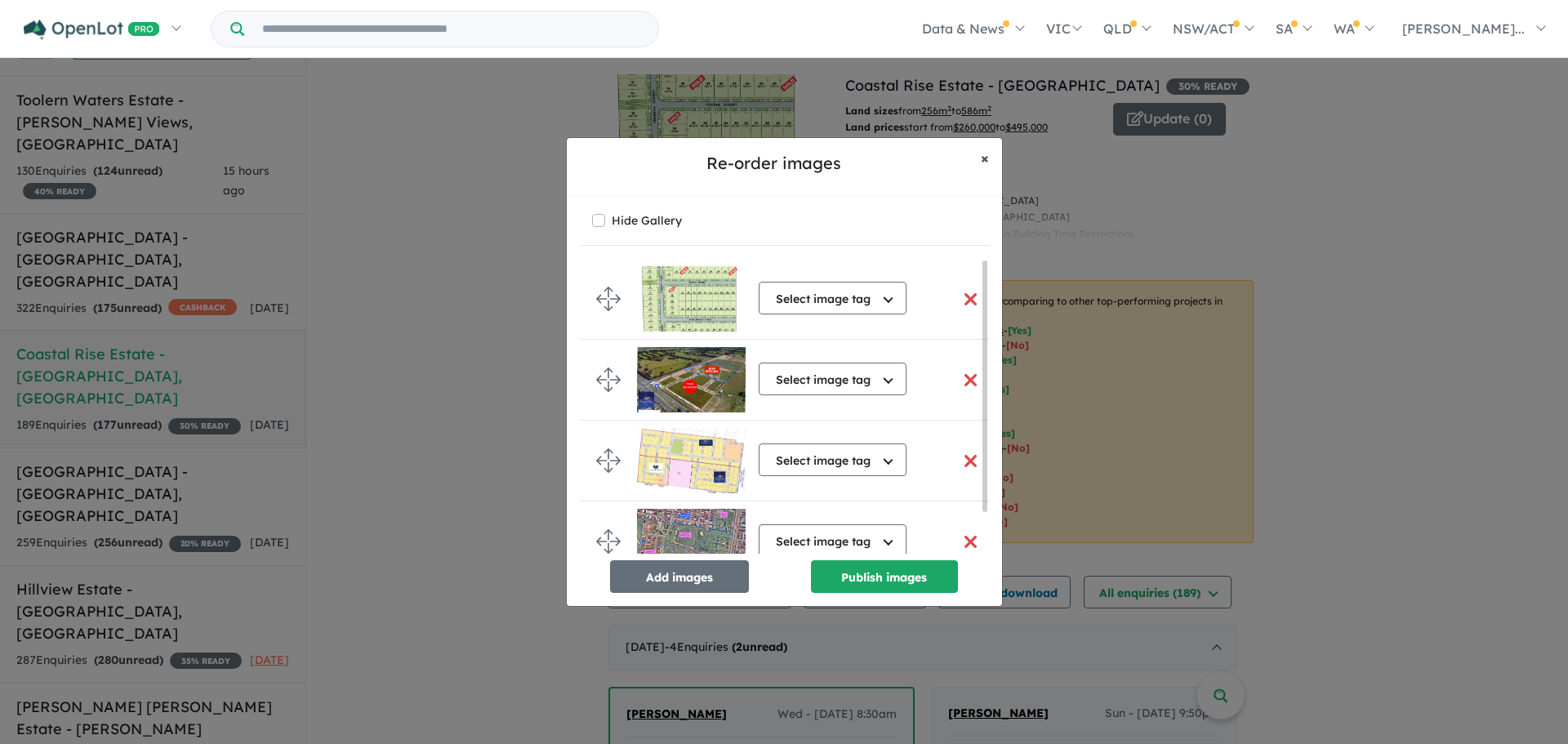
click at [987, 151] on span "×" at bounding box center [986, 158] width 9 height 19
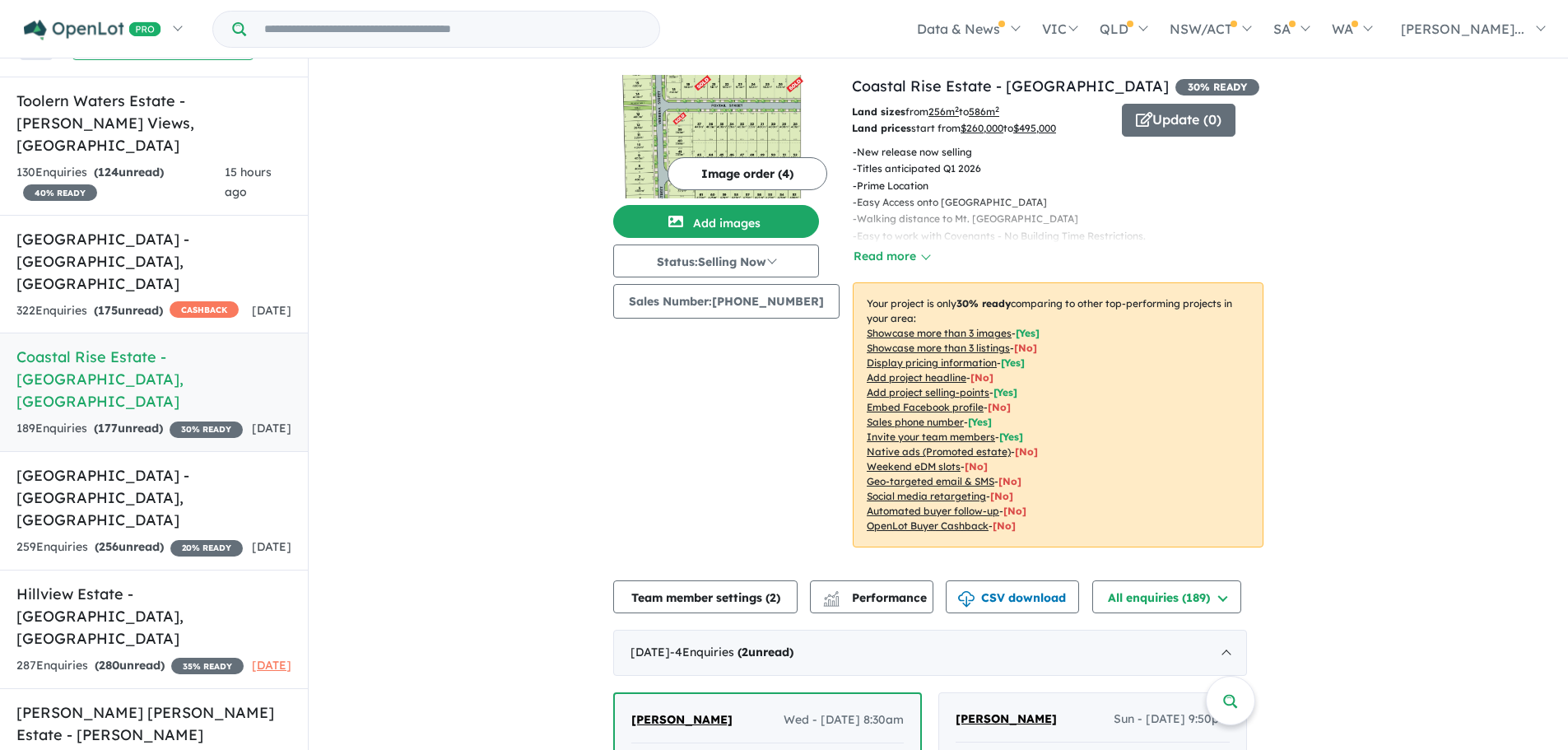
click at [734, 121] on img at bounding box center [716, 136] width 205 height 123
click at [146, 303] on strong "( 175 unread)" at bounding box center [129, 310] width 69 height 15
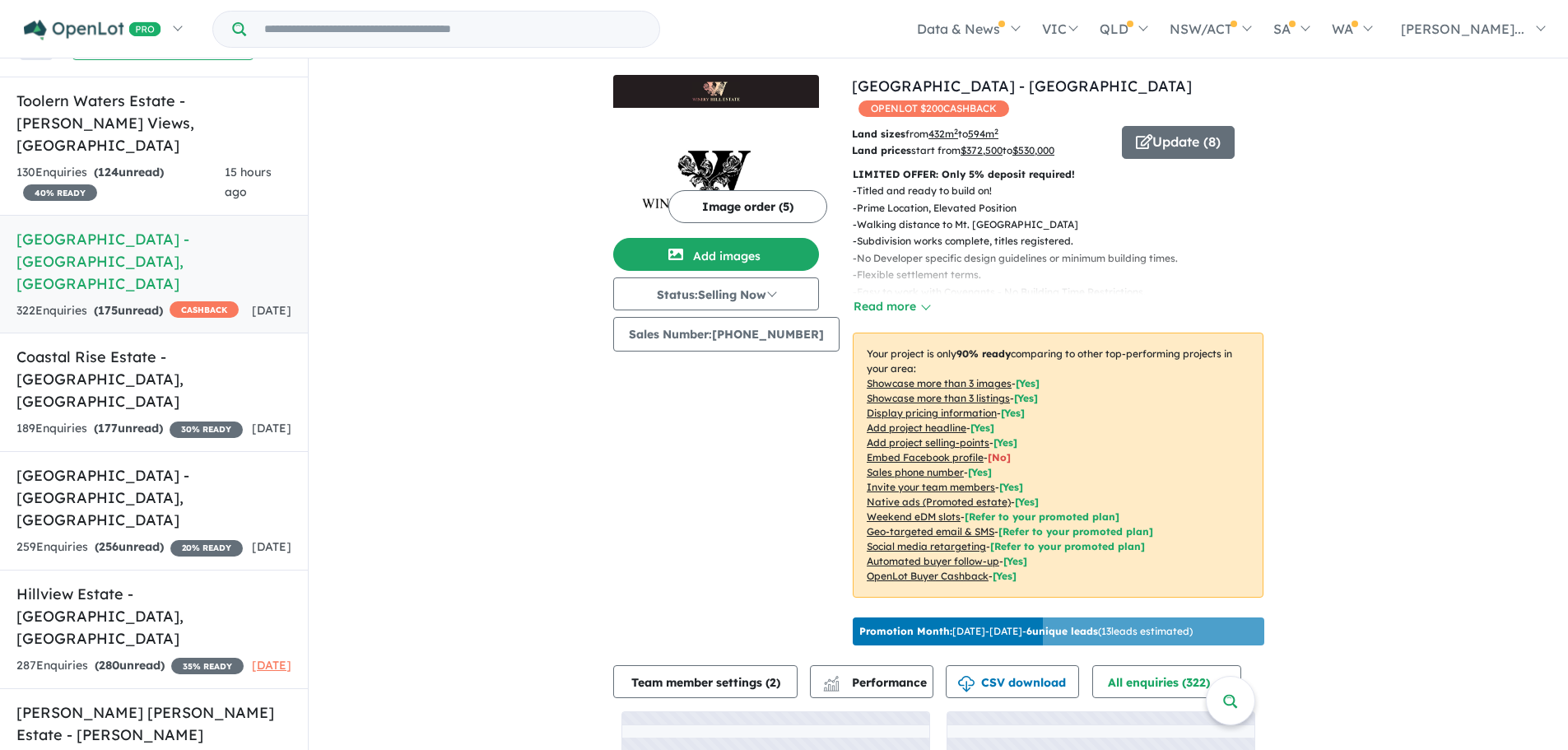
click at [734, 124] on img at bounding box center [716, 169] width 205 height 123
